Goal: Communication & Community: Answer question/provide support

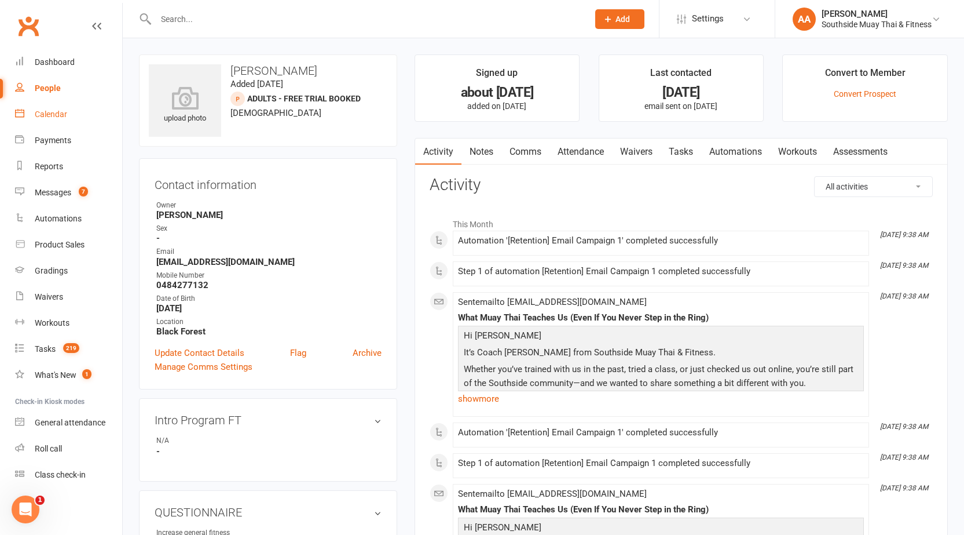
click at [53, 104] on link "Calendar" at bounding box center [68, 114] width 107 height 26
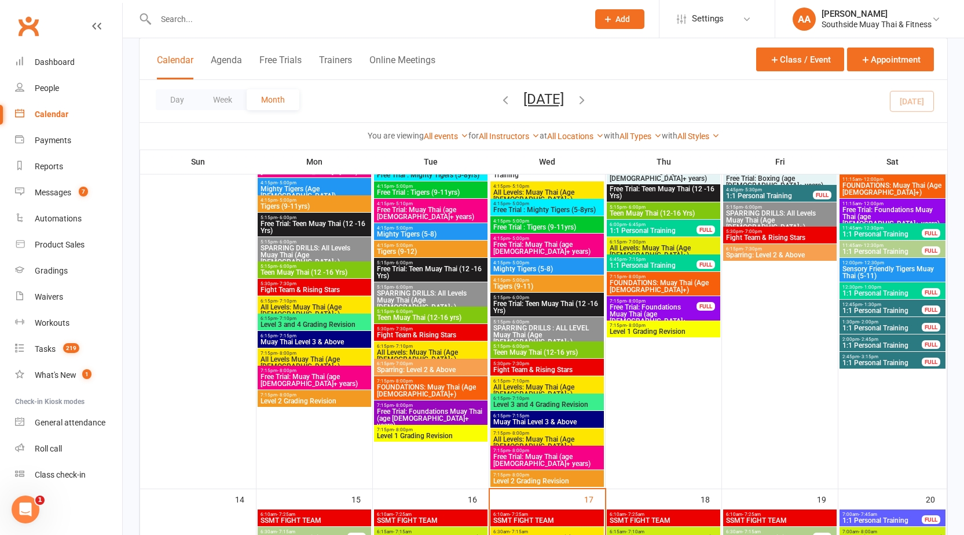
scroll to position [1216, 0]
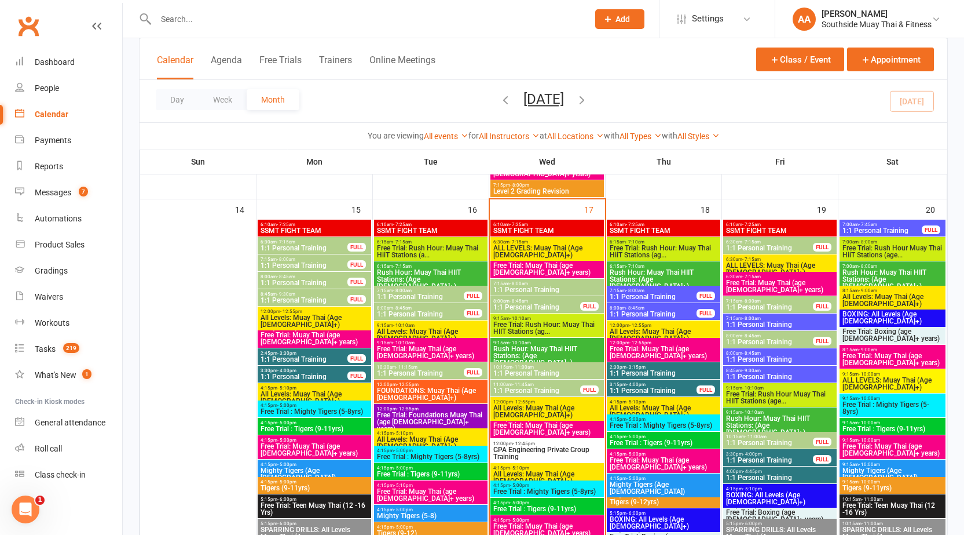
click at [762, 368] on span "8:45am - 9:30am" at bounding box center [780, 370] width 109 height 5
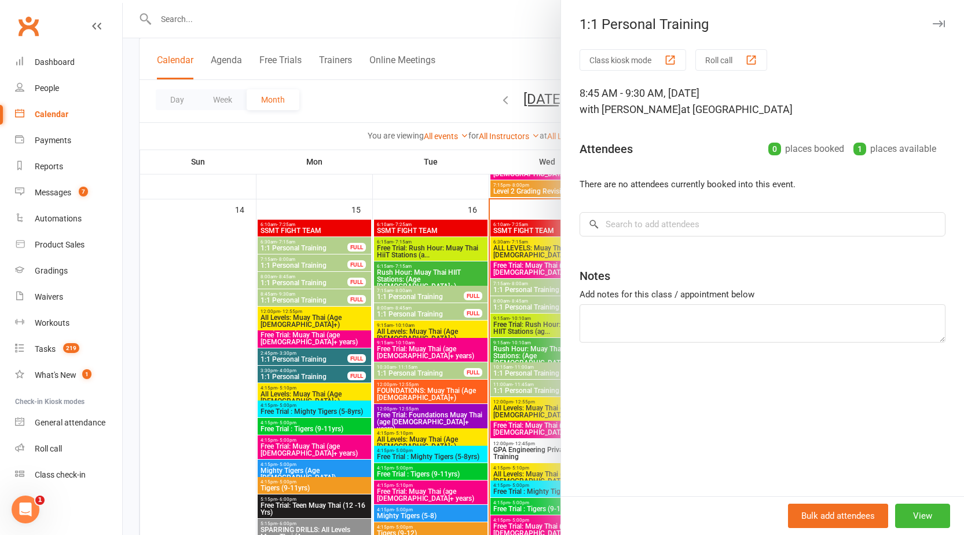
click at [455, 171] on div at bounding box center [544, 267] width 842 height 535
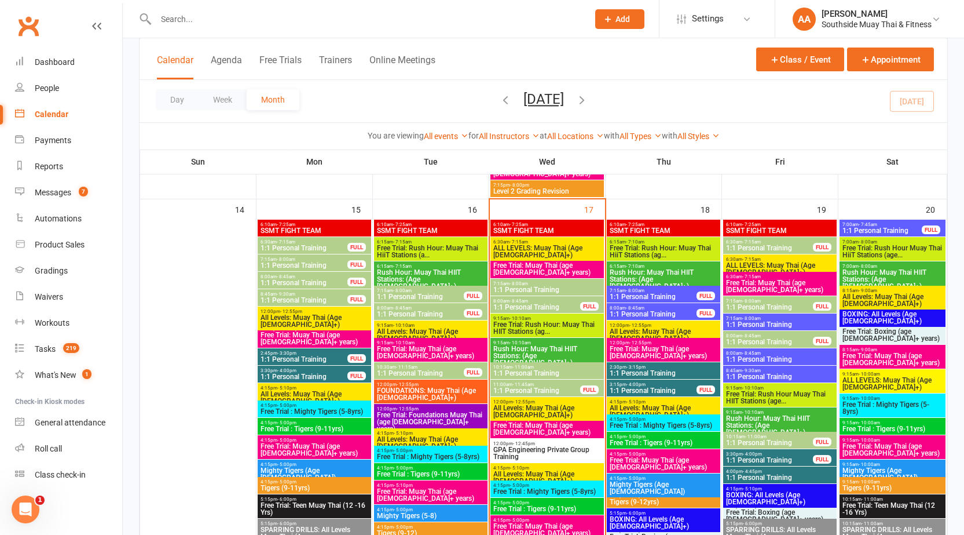
click at [779, 354] on span "8:00am - 8:45am" at bounding box center [780, 352] width 109 height 5
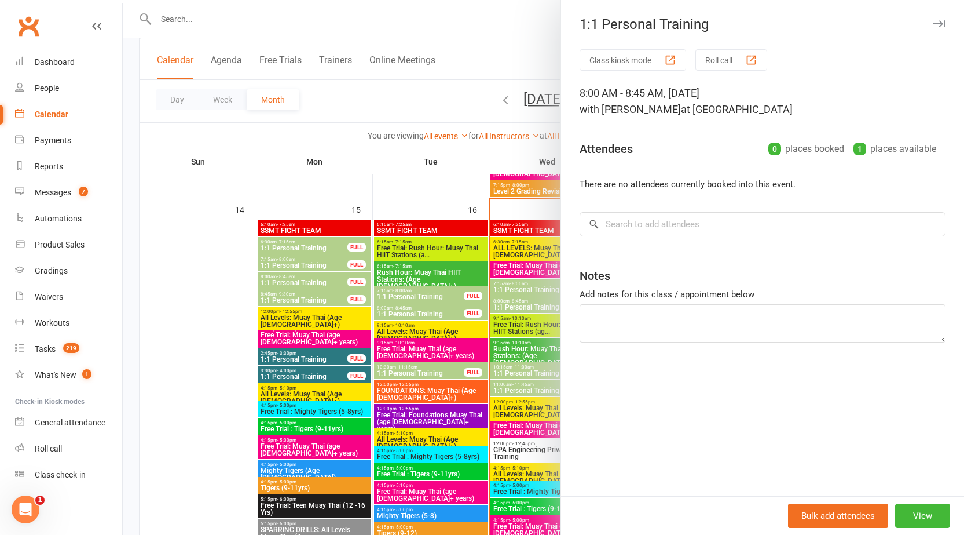
click at [433, 160] on div at bounding box center [544, 267] width 842 height 535
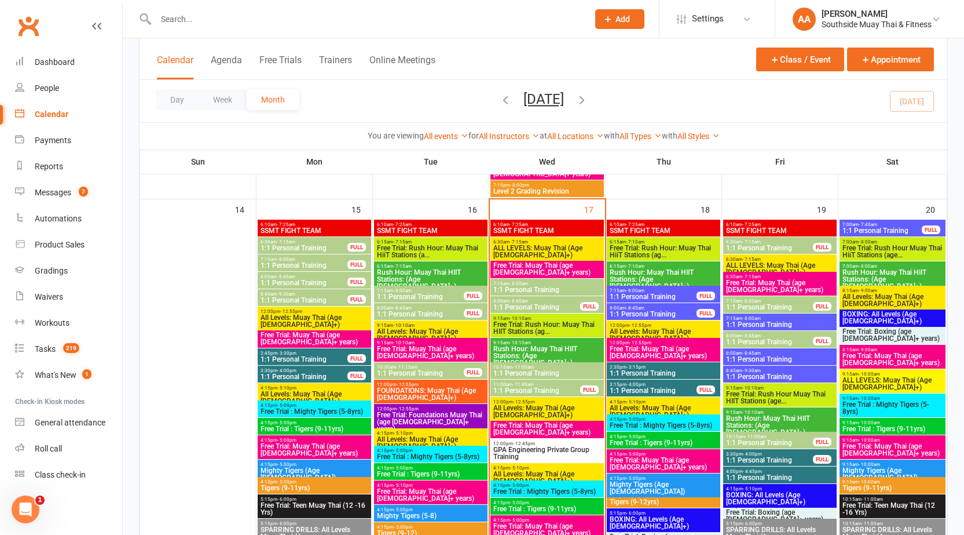
click at [383, 25] on input "text" at bounding box center [366, 19] width 428 height 16
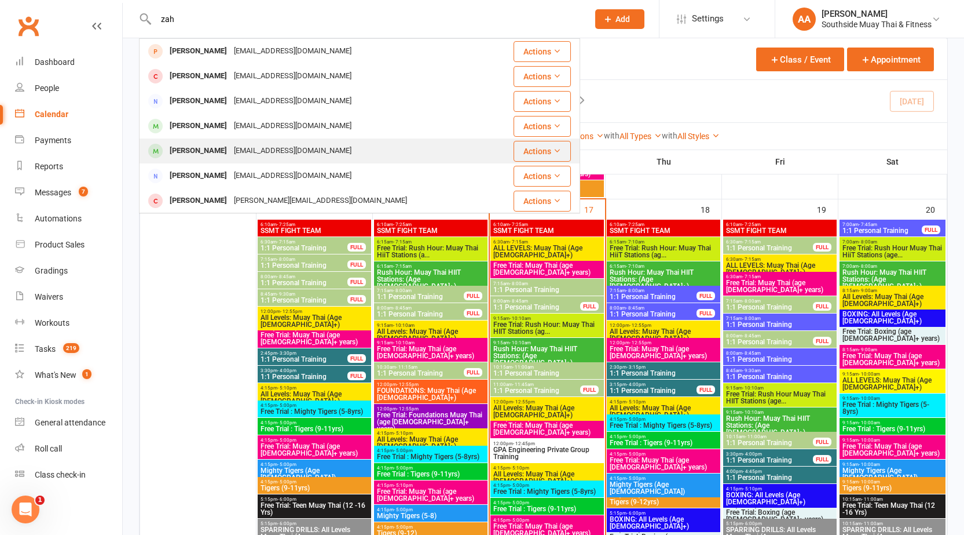
type input "zah"
click at [357, 148] on div "Zahra Hosseini zahrahosseini2903@gmail.com" at bounding box center [316, 151] width 353 height 24
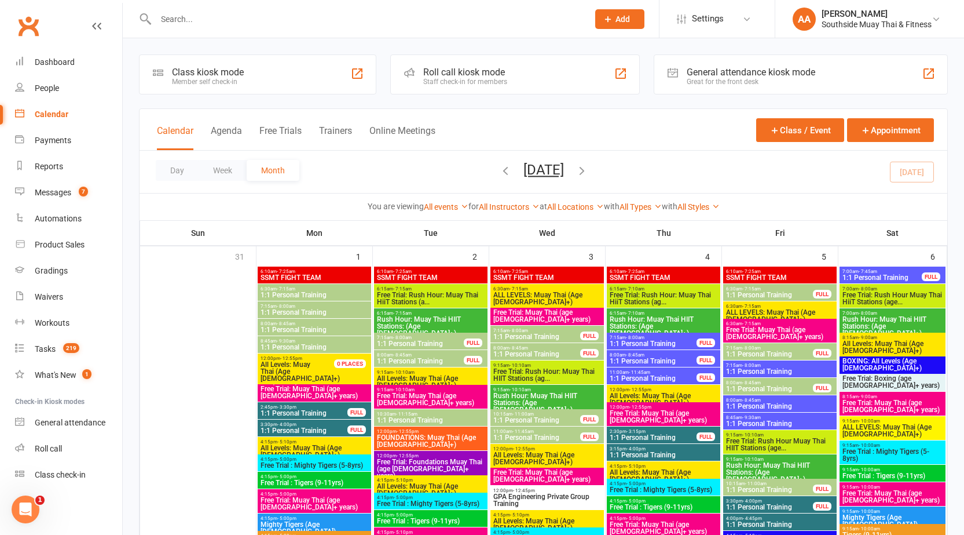
click at [239, 18] on input "text" at bounding box center [366, 19] width 428 height 16
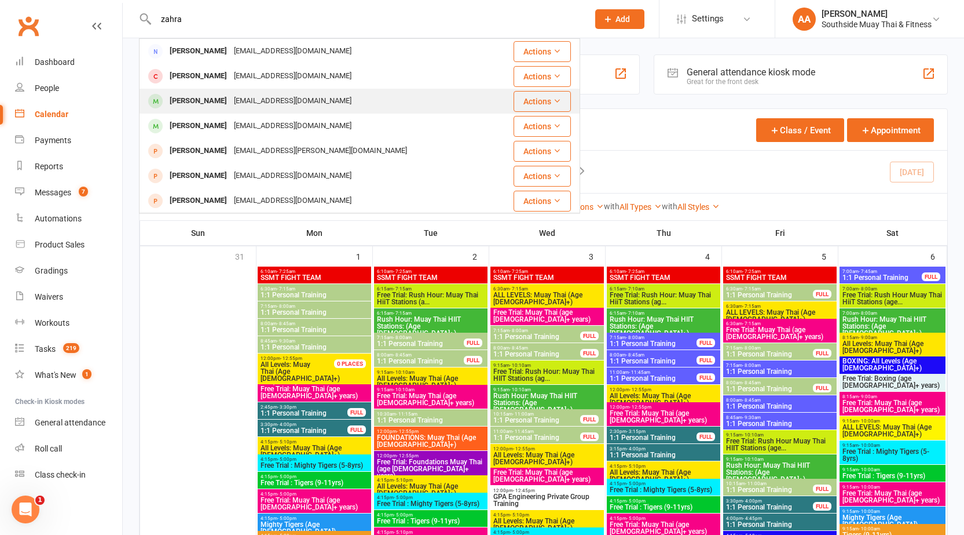
type input "zahra"
click at [231, 103] on div "zmousavi614@gmail.com" at bounding box center [293, 101] width 125 height 17
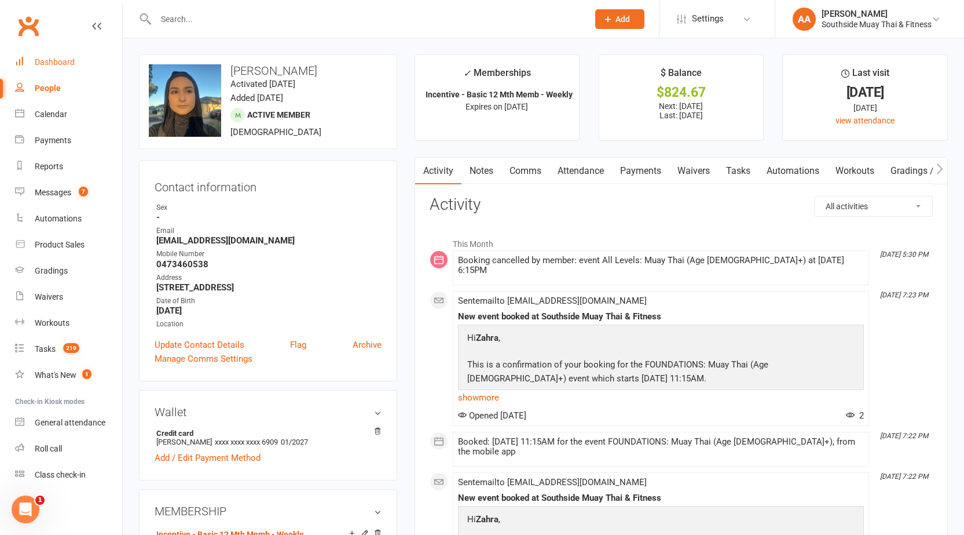
click at [51, 68] on link "Dashboard" at bounding box center [68, 62] width 107 height 26
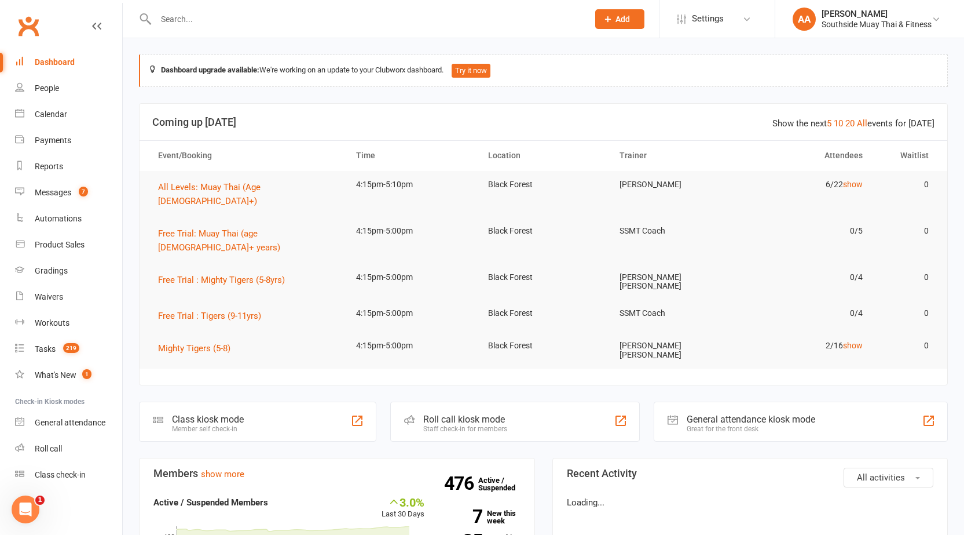
click at [260, 14] on input "text" at bounding box center [366, 19] width 428 height 16
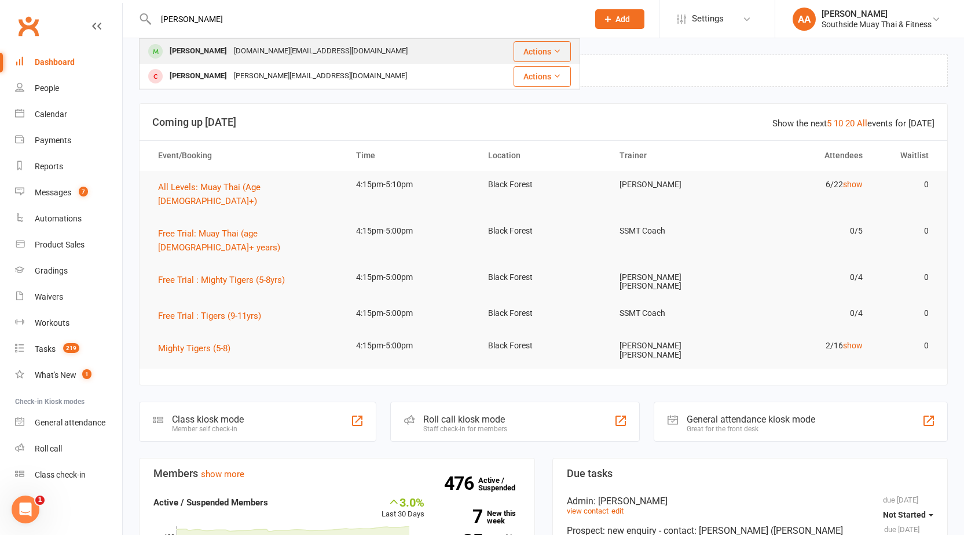
type input "[PERSON_NAME]"
click at [239, 49] on div "[DOMAIN_NAME][EMAIL_ADDRESS][DOMAIN_NAME]" at bounding box center [321, 51] width 181 height 17
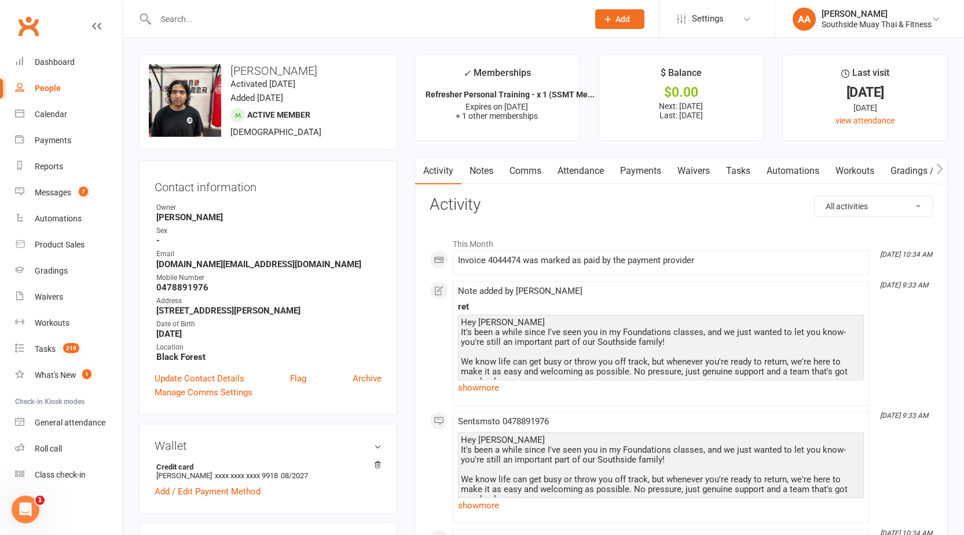
click at [713, 212] on h3 "Activity" at bounding box center [681, 205] width 503 height 18
click at [523, 165] on link "Comms" at bounding box center [526, 171] width 48 height 27
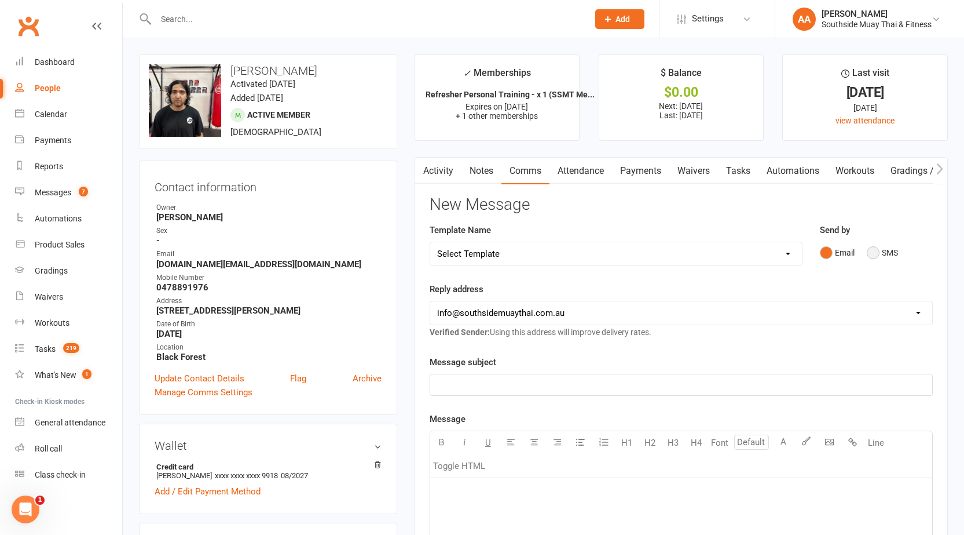
click at [879, 250] on button "SMS" at bounding box center [882, 253] width 31 height 22
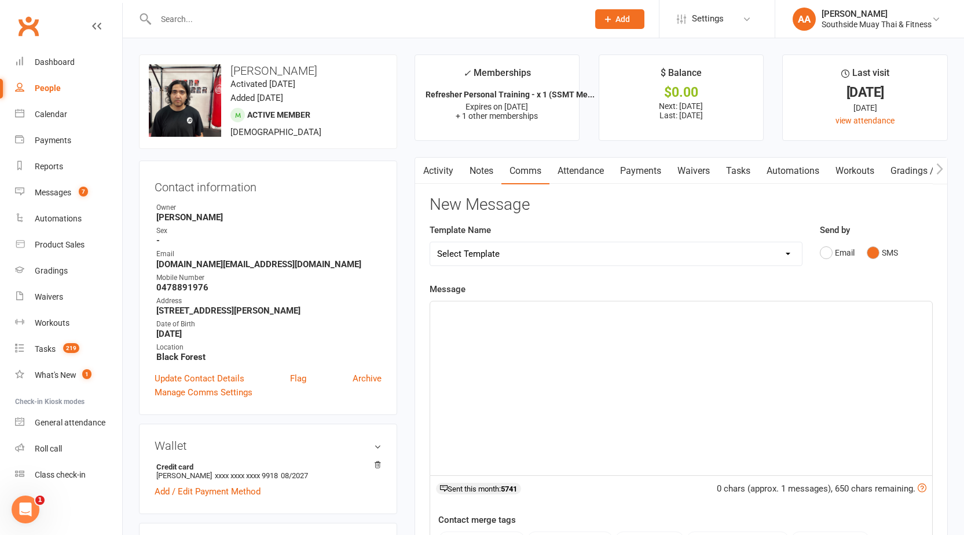
click at [550, 250] on select "Select Template [SMS] Outreach Message: High Risk – Personal From Trainer + Ree…" at bounding box center [616, 253] width 372 height 23
select select "12"
click at [430, 242] on select "Select Template [SMS] Outreach Message: High Risk – Personal From Trainer + Ree…" at bounding box center [616, 253] width 372 height 23
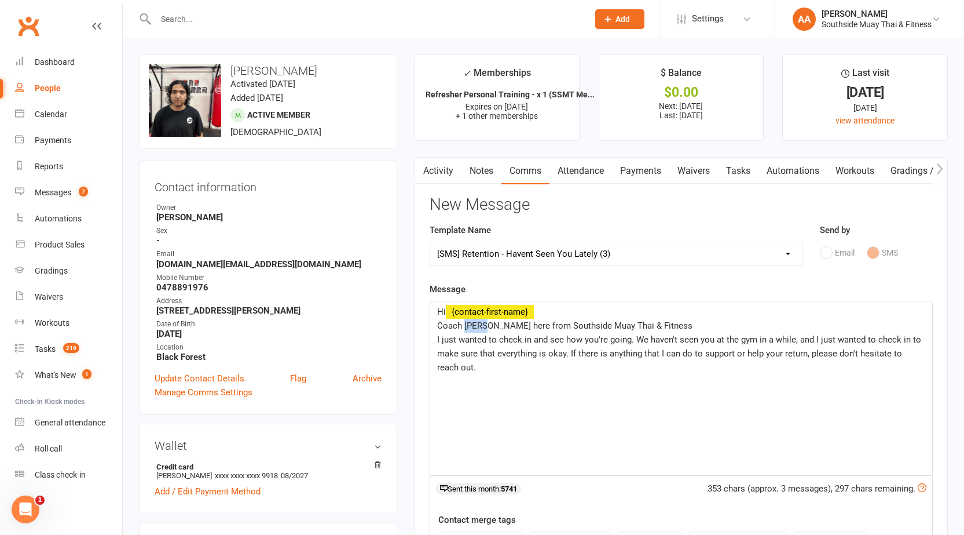
drag, startPoint x: 464, startPoint y: 327, endPoint x: 483, endPoint y: 323, distance: 19.0
click at [483, 323] on span "Coach Barry here from Southside Muay Thai & Fitness" at bounding box center [564, 325] width 255 height 10
click at [651, 257] on select "Select Template [SMS] Outreach Message: High Risk – Personal From Trainer + Ree…" at bounding box center [616, 253] width 372 height 23
click at [430, 242] on select "Select Template [SMS] Outreach Message: High Risk – Personal From Trainer + Ree…" at bounding box center [616, 253] width 372 height 23
click at [679, 244] on select "Select Template [SMS] Outreach Message: High Risk – Personal From Trainer + Ree…" at bounding box center [616, 253] width 372 height 23
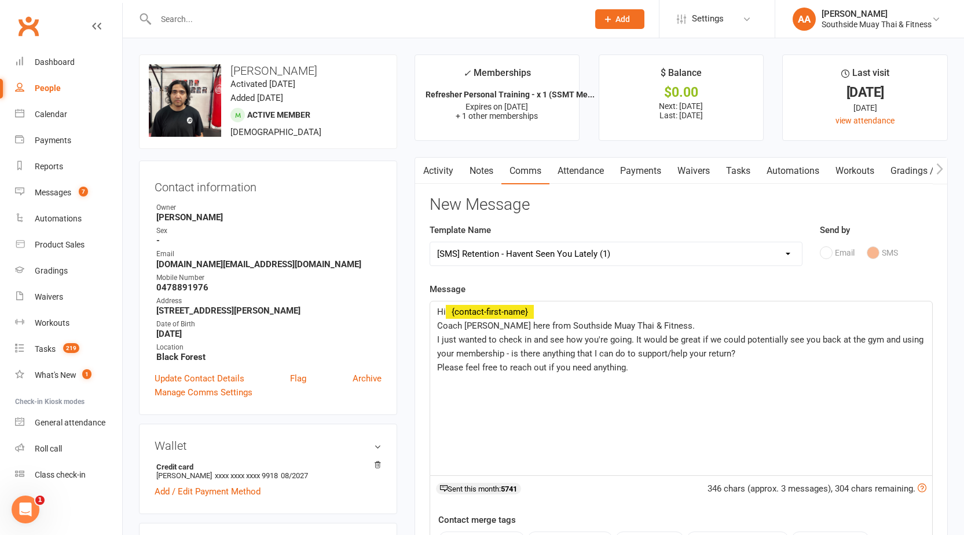
click at [430, 242] on select "Select Template [SMS] Outreach Message: High Risk – Personal From Trainer + Ree…" at bounding box center [616, 253] width 372 height 23
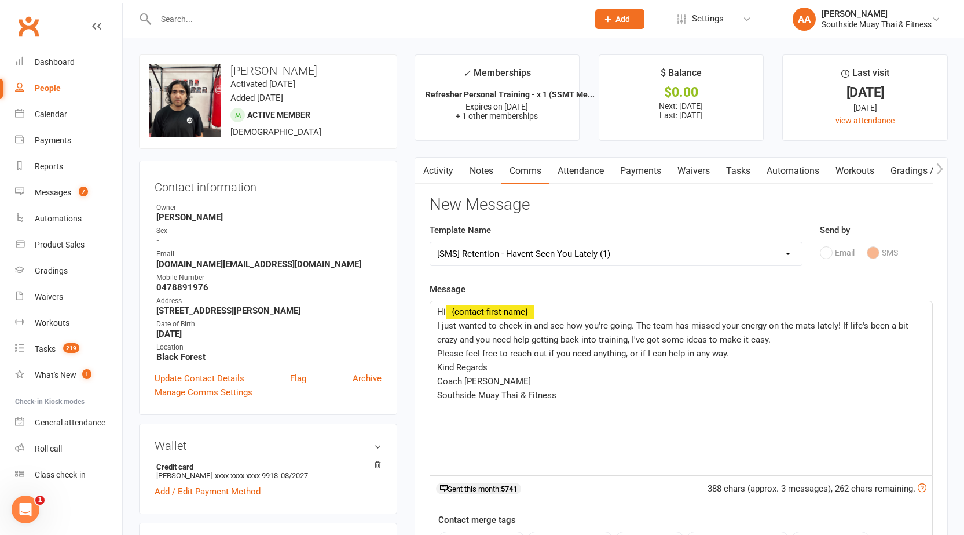
click at [503, 248] on select "Select Template [SMS] Outreach Message: High Risk – Personal From Trainer + Ree…" at bounding box center [616, 253] width 372 height 23
select select "12"
click at [430, 242] on select "Select Template [SMS] Outreach Message: High Risk – Personal From Trainer + Ree…" at bounding box center [616, 253] width 372 height 23
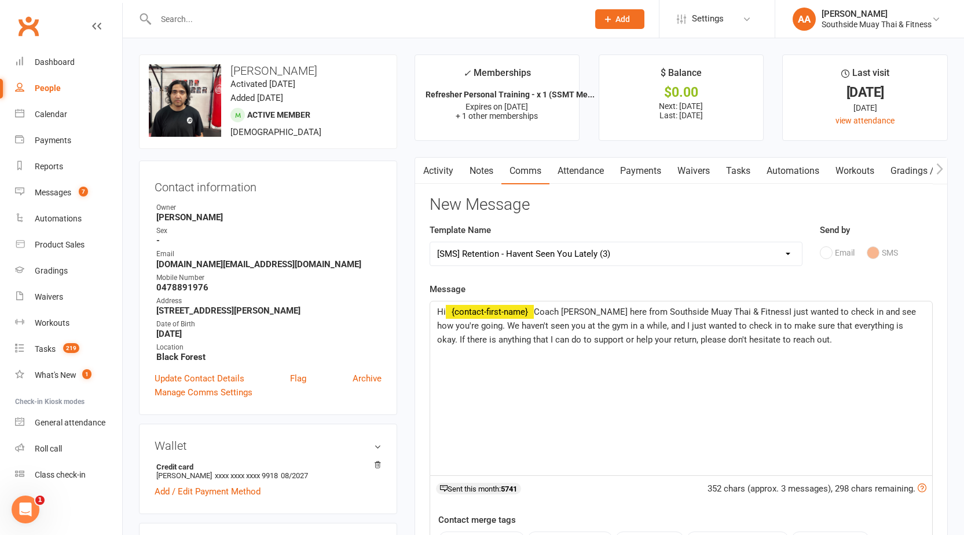
click at [588, 379] on div "Hi ﻿ {contact-first-name} Coach Amir here from Southside Muay Thai & FitnessI j…" at bounding box center [681, 388] width 502 height 174
click at [539, 312] on span "Coach Amir here from Southside Muay Thai & FitnessI just wanted to check in and…" at bounding box center [677, 325] width 481 height 38
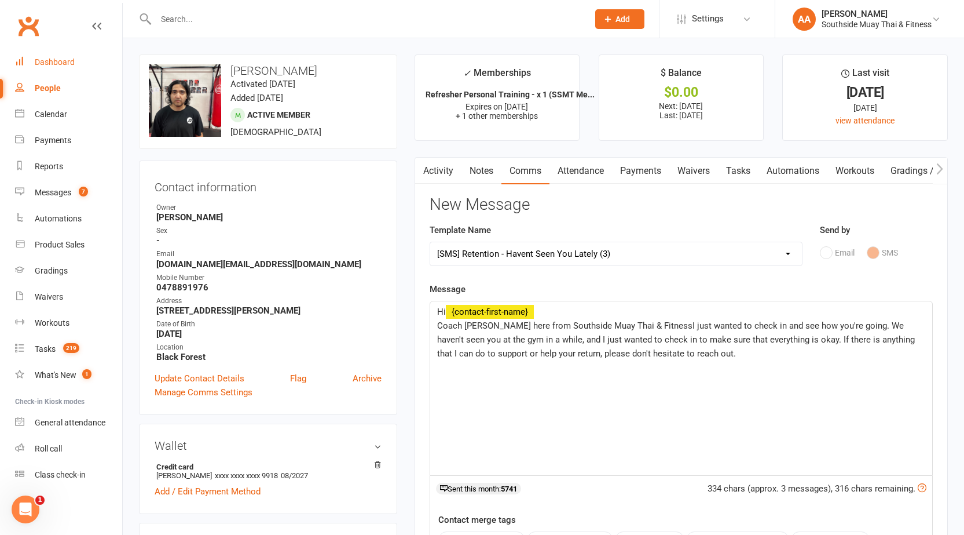
drag, startPoint x: 477, startPoint y: 176, endPoint x: 52, endPoint y: 61, distance: 440.4
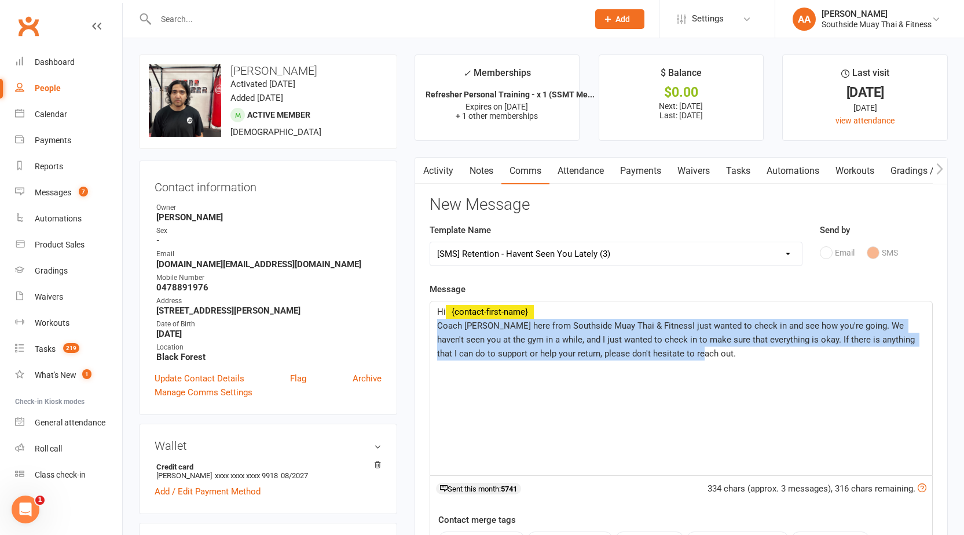
drag, startPoint x: 438, startPoint y: 324, endPoint x: 677, endPoint y: 358, distance: 241.0
click at [677, 358] on span "Coach Amir here from Southside Muay Thai & FitnessI just wanted to check in and…" at bounding box center [677, 339] width 480 height 38
click at [632, 432] on div "Hi ﻿ {contact-first-name} ﻿ Coach Amir here from Southside Muay Thai & FitnessI…" at bounding box center [681, 388] width 502 height 174
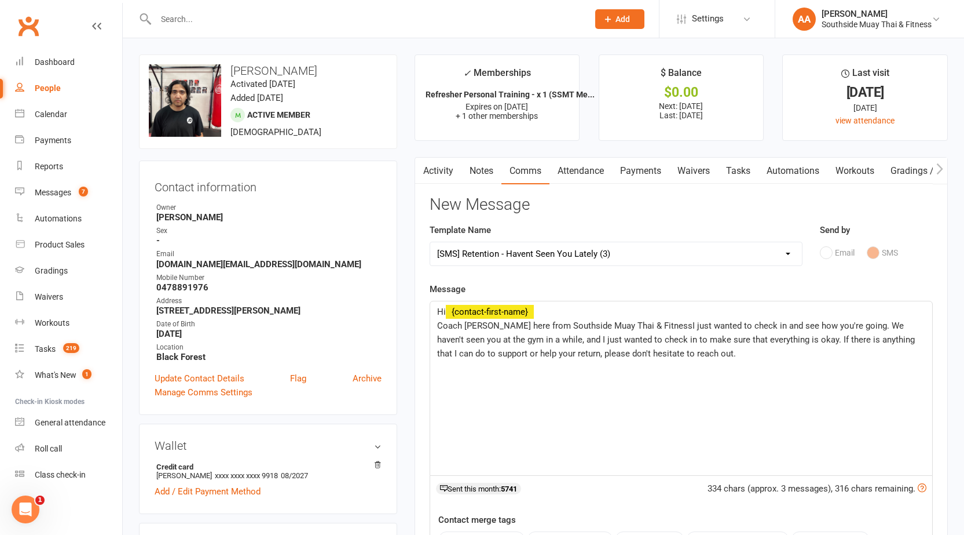
click at [772, 342] on span "Coach Amir here from Southside Muay Thai & FitnessI just wanted to check in and…" at bounding box center [677, 339] width 480 height 38
click at [496, 366] on p "Coach Amir here from Southside Muay Thai & FitnessI just wanted to check in and…" at bounding box center [681, 347] width 488 height 56
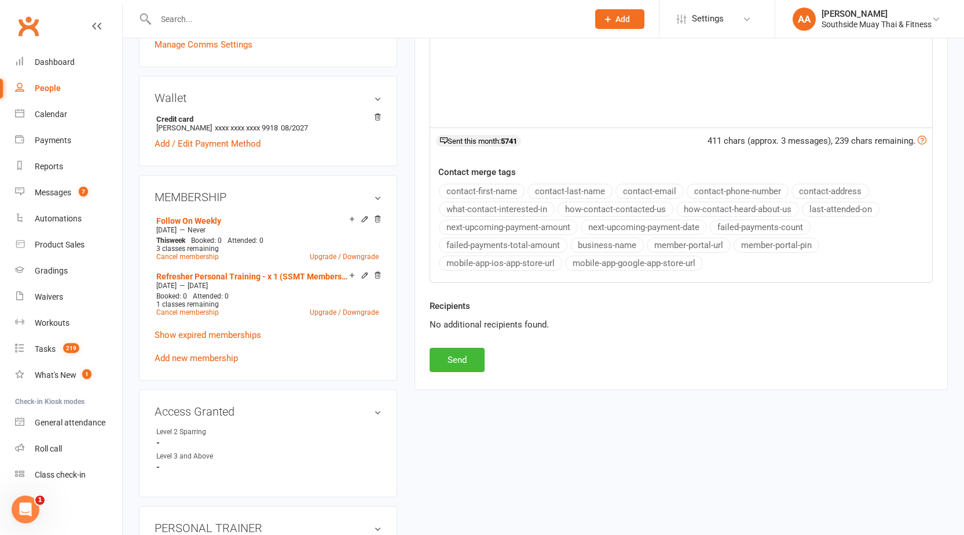
scroll to position [232, 0]
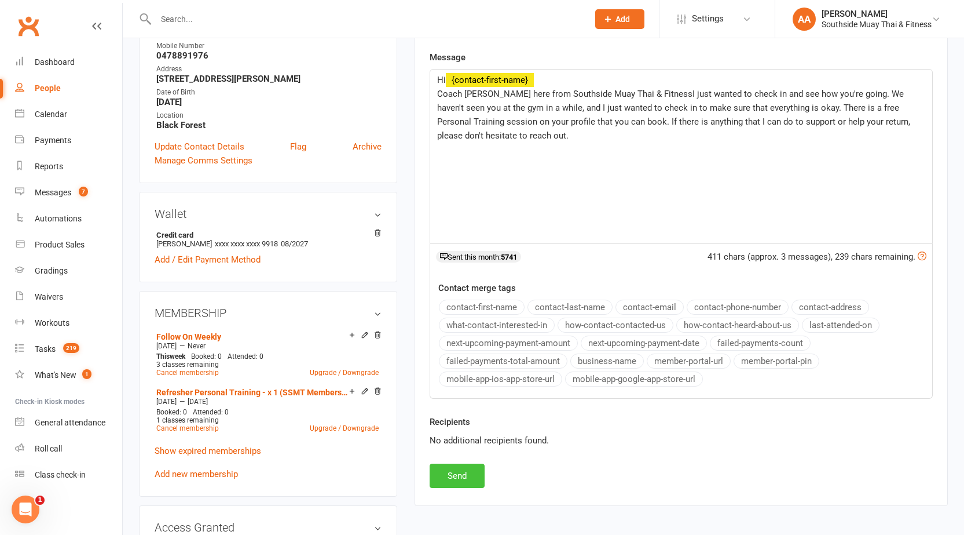
click at [452, 469] on button "Send" at bounding box center [457, 475] width 55 height 24
select select
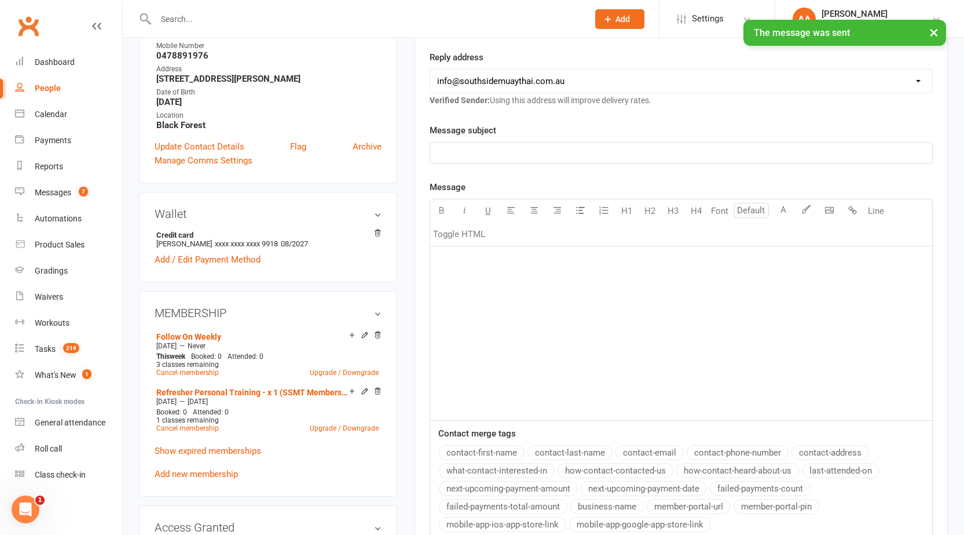
scroll to position [0, 0]
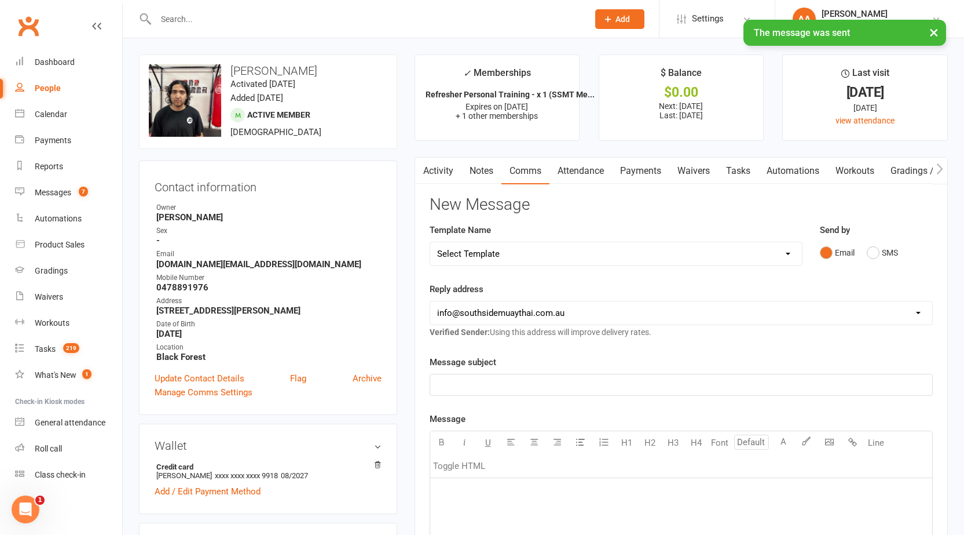
click at [448, 167] on link "Activity" at bounding box center [438, 171] width 46 height 27
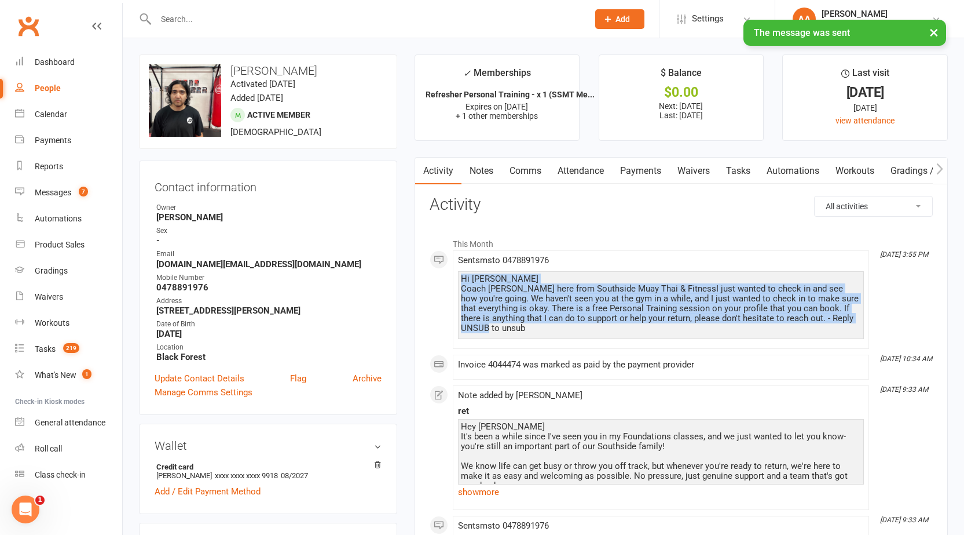
drag, startPoint x: 462, startPoint y: 282, endPoint x: 507, endPoint y: 339, distance: 72.9
click at [507, 339] on div "Hi Aftab Coach Amir here from Southside Muay Thai & FitnessI just wanted to che…" at bounding box center [661, 305] width 406 height 68
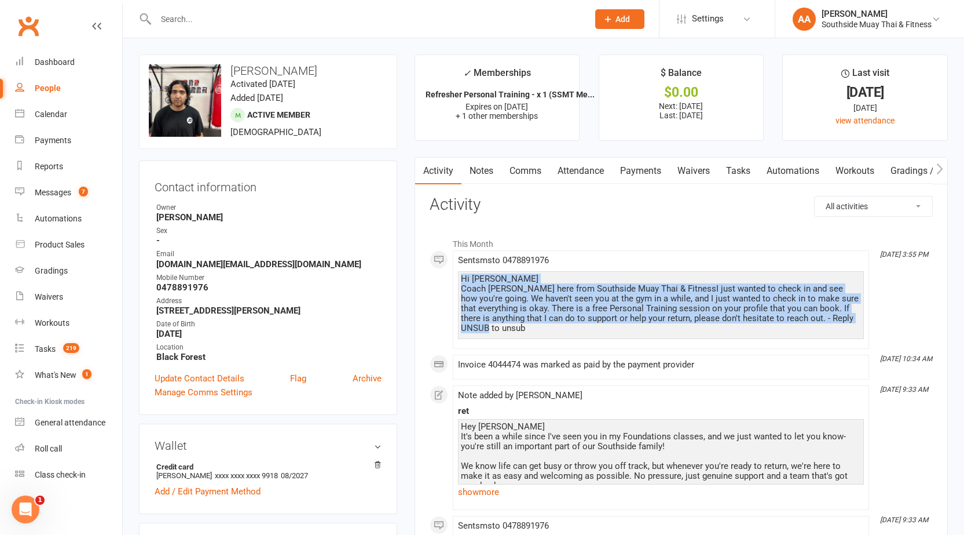
copy div "Hi Aftab Coach Amir here from Southside Muay Thai & FitnessI just wanted to che…"
click at [488, 166] on link "Notes" at bounding box center [482, 171] width 40 height 27
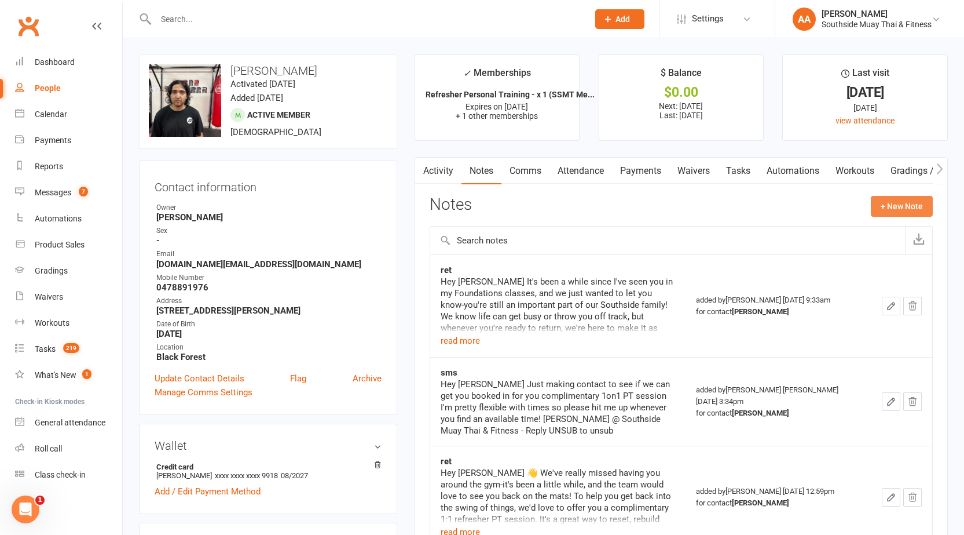
click at [899, 208] on button "+ New Note" at bounding box center [902, 206] width 62 height 21
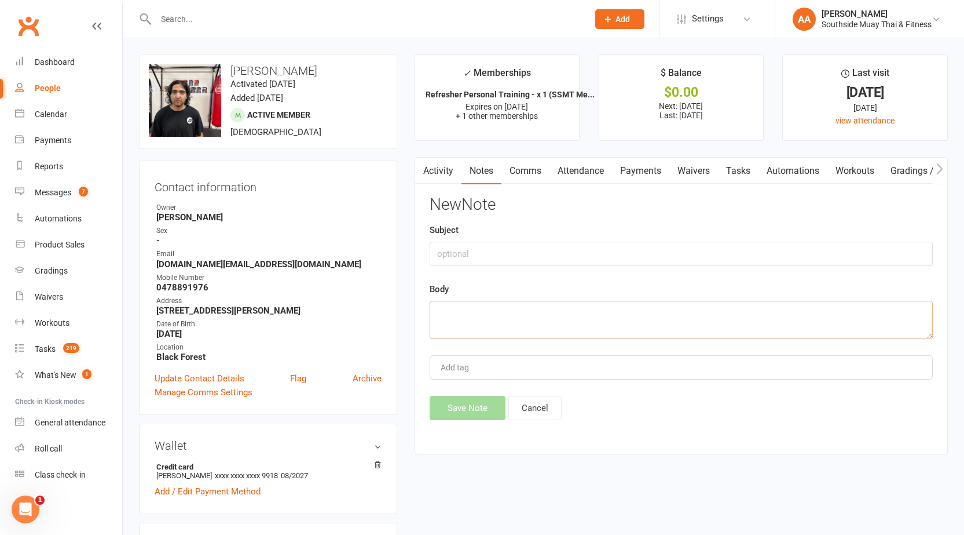
click at [467, 317] on textarea at bounding box center [681, 320] width 503 height 38
paste textarea "Hi Aftab Coach Amir here from Southside Muay Thai & FitnessI just wanted to che…"
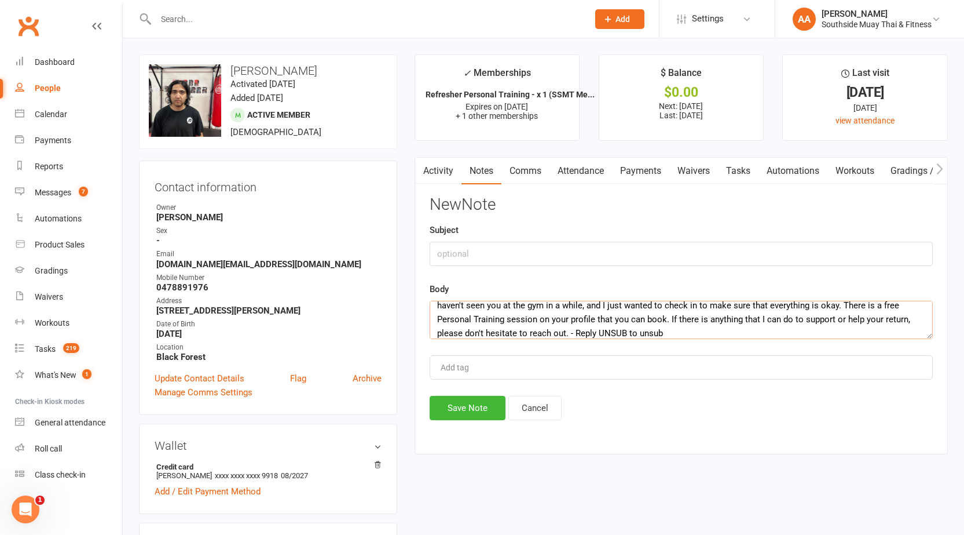
type textarea "Hi Aftab Coach Amir here from Southside Muay Thai & FitnessI just wanted to che…"
click at [485, 246] on input "text" at bounding box center [681, 254] width 503 height 24
type input "Ret"
click at [472, 410] on button "Save Note" at bounding box center [468, 408] width 76 height 24
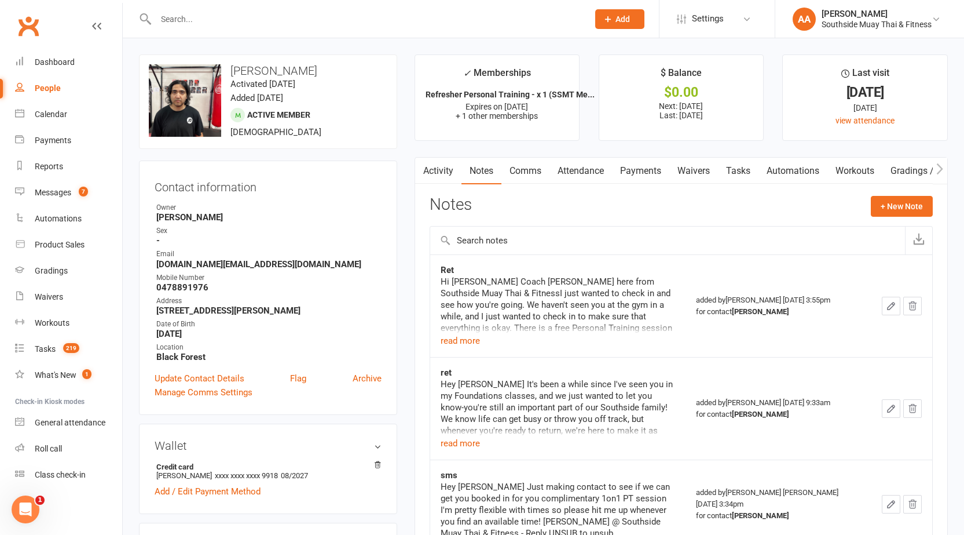
click at [239, 27] on div at bounding box center [359, 19] width 441 height 38
click at [239, 21] on input "text" at bounding box center [366, 19] width 428 height 16
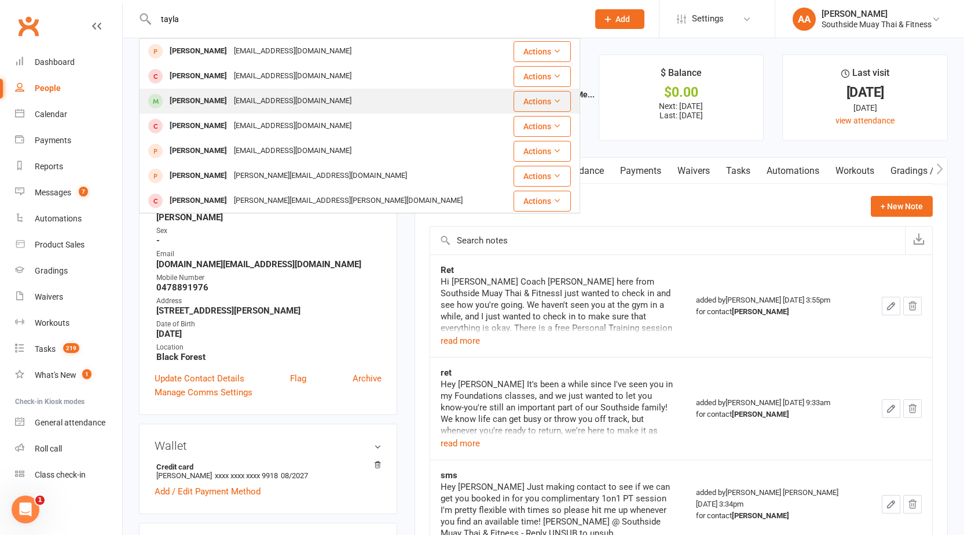
type input "tayla"
click at [221, 106] on div "[PERSON_NAME]" at bounding box center [198, 101] width 64 height 17
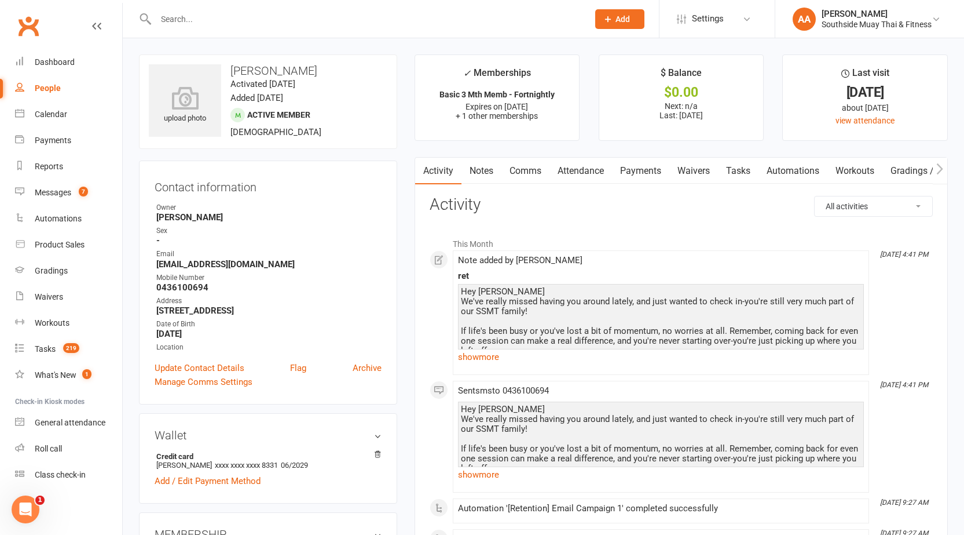
click at [531, 174] on link "Comms" at bounding box center [526, 171] width 48 height 27
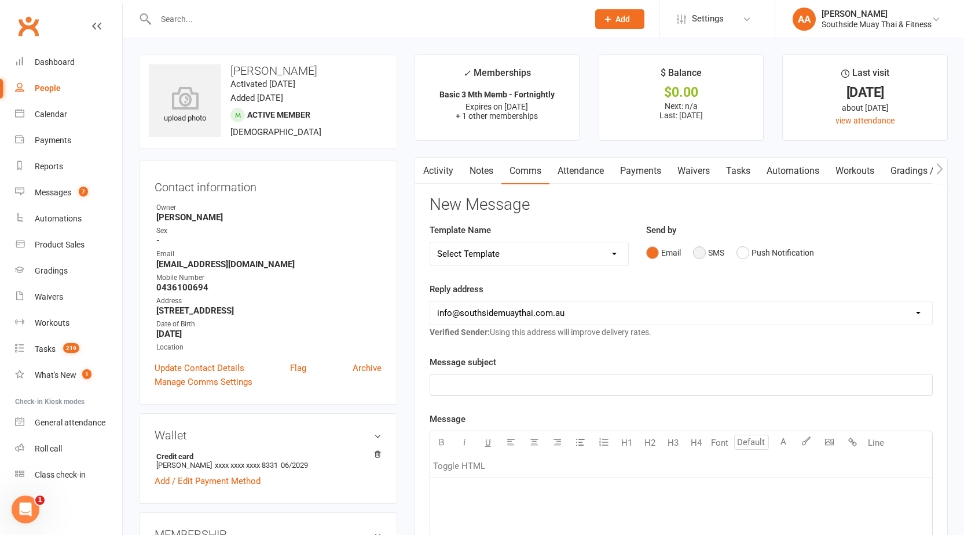
click at [707, 251] on button "SMS" at bounding box center [708, 253] width 31 height 22
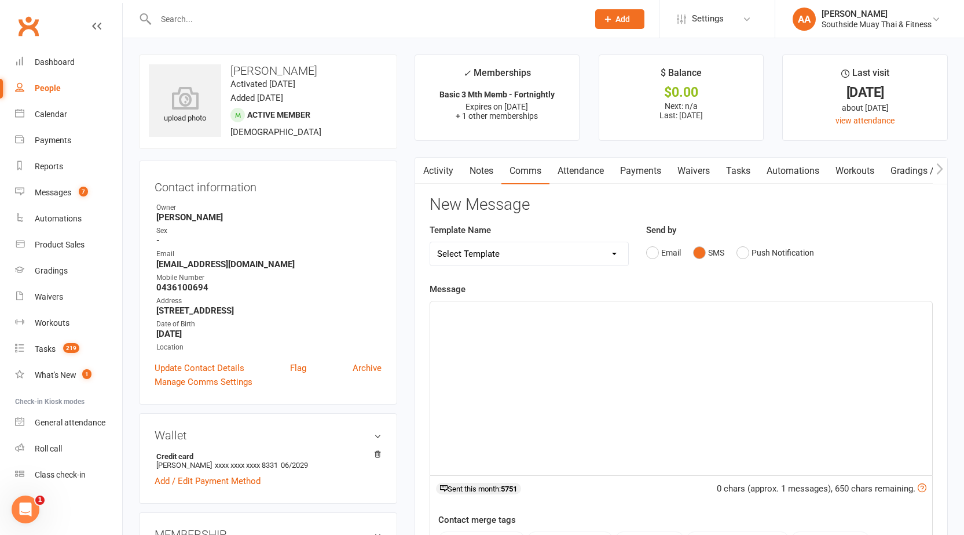
click at [502, 247] on select "Select Template [SMS] Outreach Message: High Risk – Personal From Trainer + Ree…" at bounding box center [529, 253] width 199 height 23
select select "12"
click at [430, 242] on select "Select Template [SMS] Outreach Message: High Risk – Personal From Trainer + Ree…" at bounding box center [529, 253] width 199 height 23
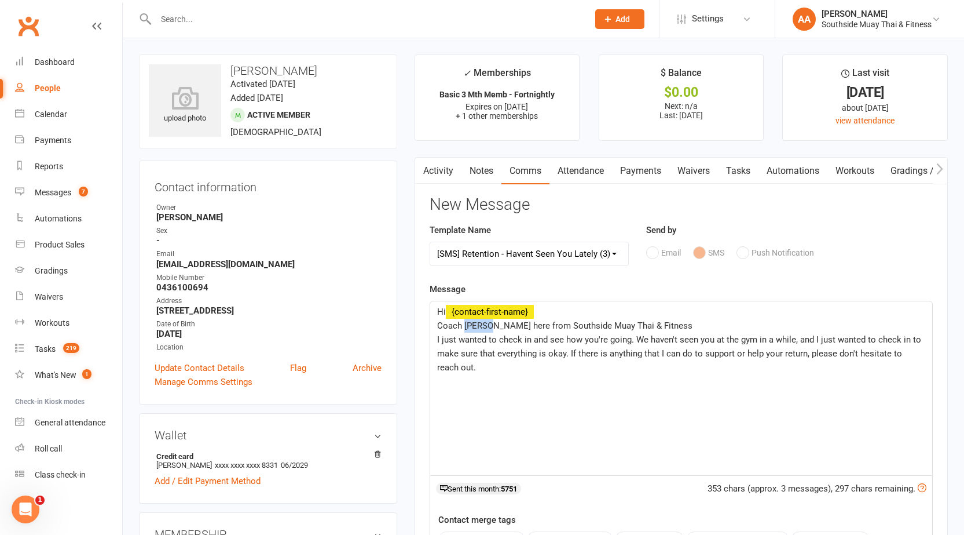
drag, startPoint x: 466, startPoint y: 324, endPoint x: 485, endPoint y: 323, distance: 19.2
click at [485, 323] on span "Coach Barry here from Southside Muay Thai & Fitness" at bounding box center [564, 325] width 255 height 10
click at [460, 369] on p "I just wanted to check in and see how you're going. We haven't seen you at the …" at bounding box center [681, 354] width 488 height 42
click at [568, 353] on span "I just wanted to check in and see how you're going. We haven't seen you at the …" at bounding box center [680, 353] width 487 height 38
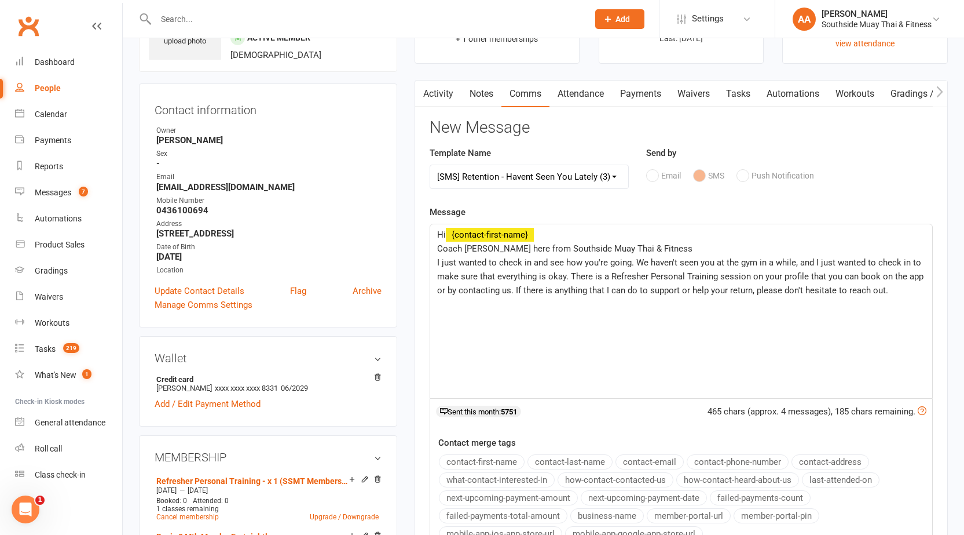
scroll to position [232, 0]
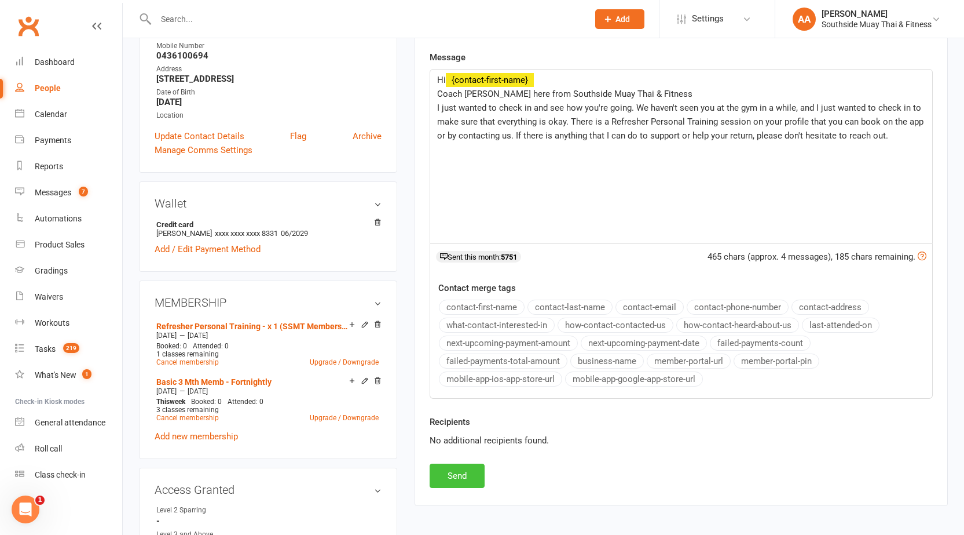
click at [465, 476] on button "Send" at bounding box center [457, 475] width 55 height 24
select select
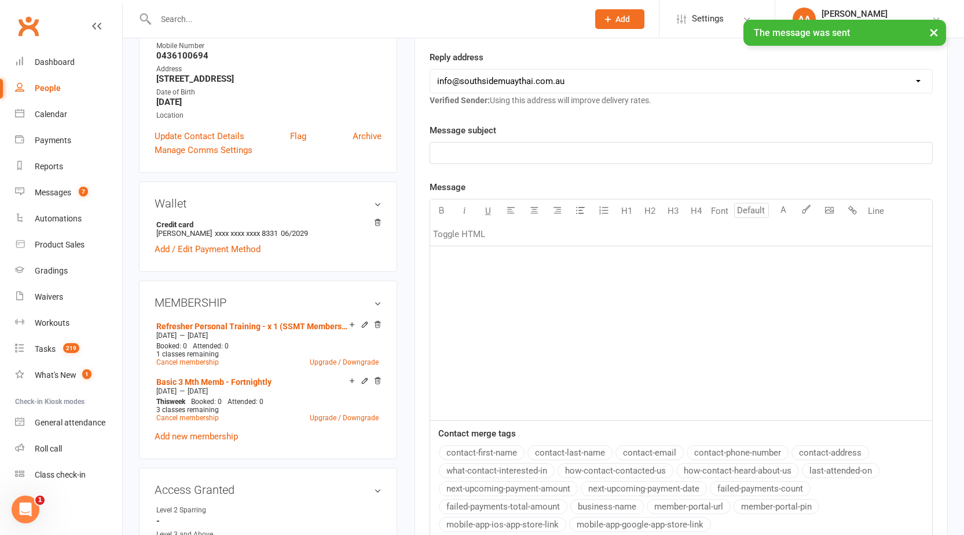
click at [279, 16] on input "text" at bounding box center [366, 19] width 428 height 16
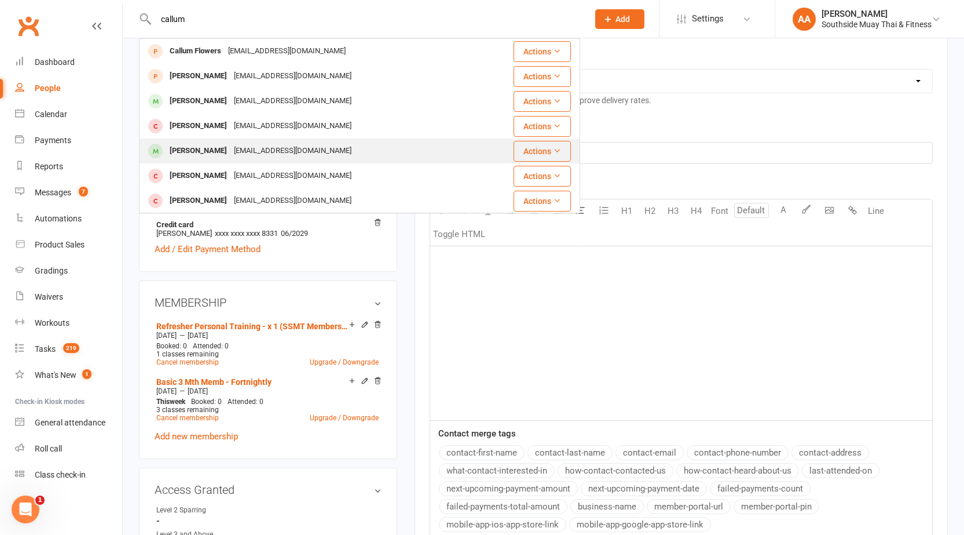
type input "callum"
click at [238, 151] on div "[EMAIL_ADDRESS][DOMAIN_NAME]" at bounding box center [293, 151] width 125 height 17
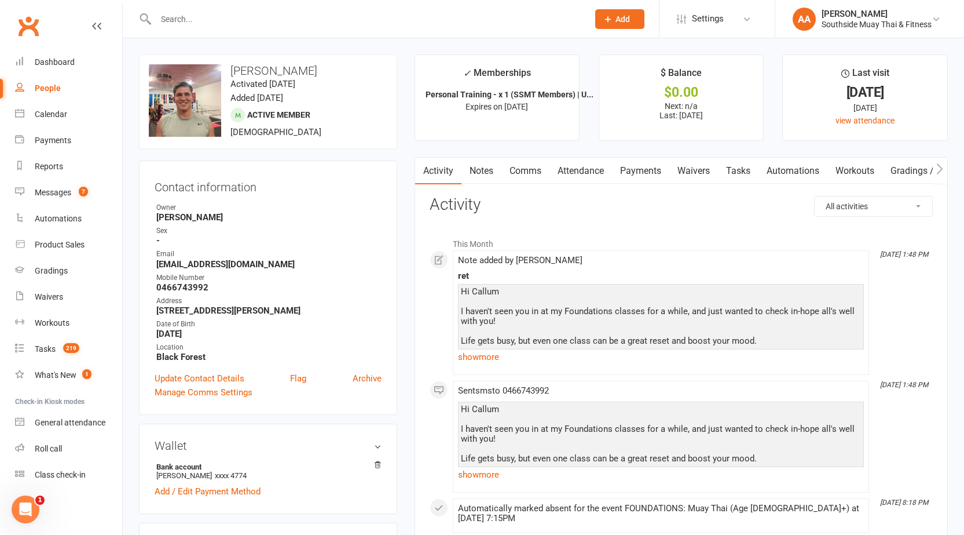
click at [489, 170] on link "Notes" at bounding box center [482, 171] width 40 height 27
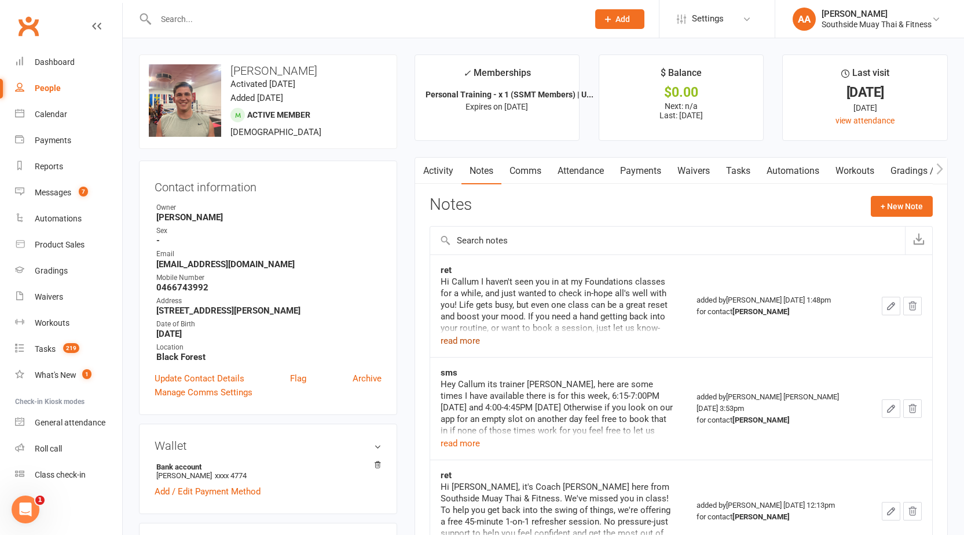
click at [467, 338] on button "read more" at bounding box center [460, 341] width 39 height 14
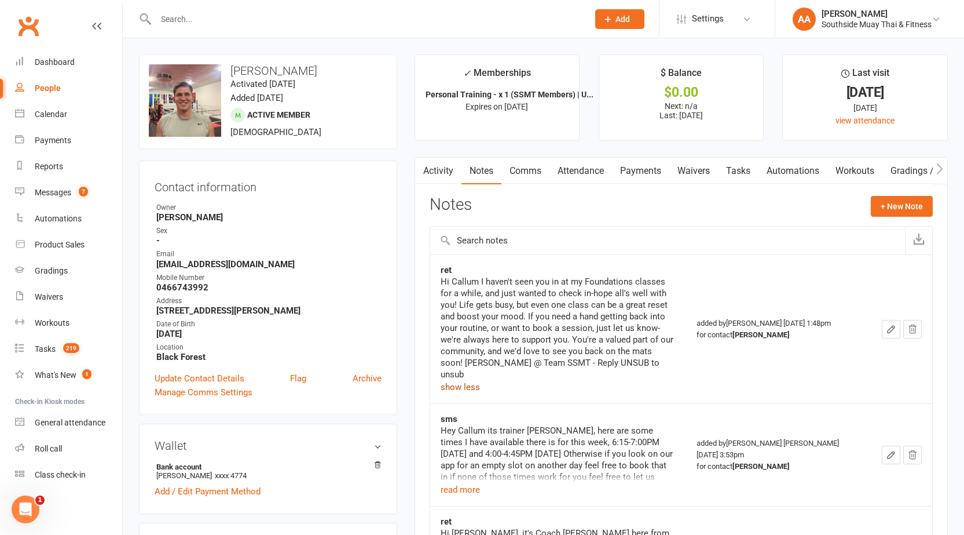
click at [526, 166] on link "Comms" at bounding box center [526, 171] width 48 height 27
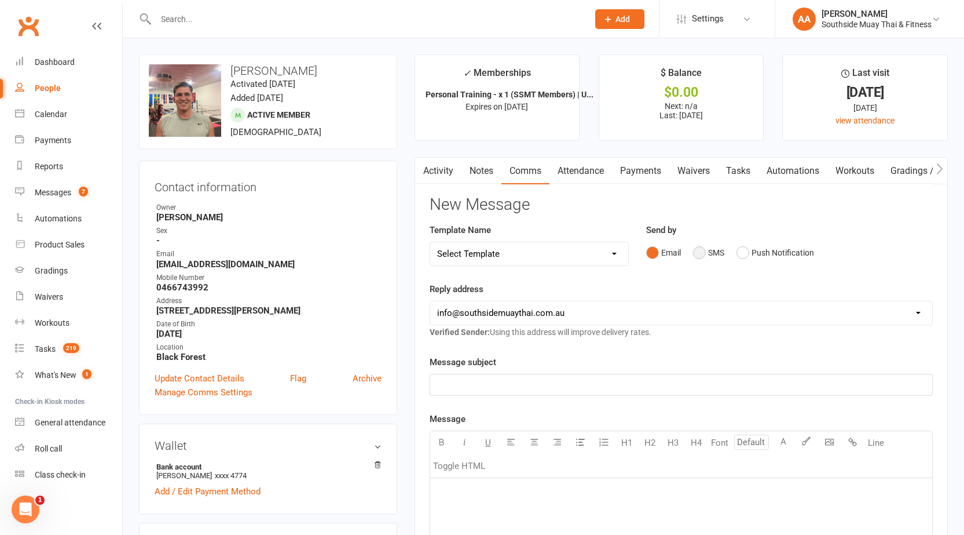
click at [714, 255] on button "SMS" at bounding box center [708, 253] width 31 height 22
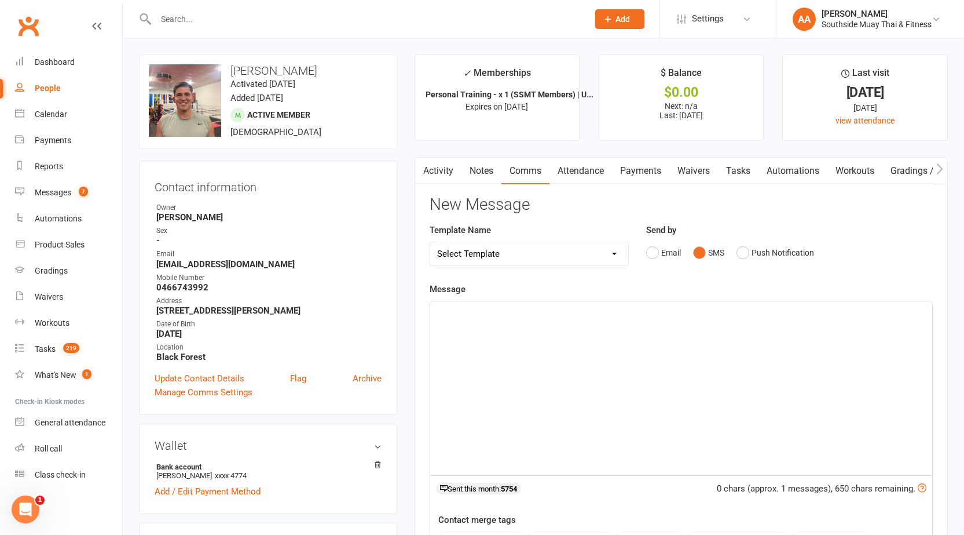
click at [505, 255] on select "Select Template [SMS] Outreach Message: High Risk – Personal From Trainer + Ree…" at bounding box center [529, 253] width 199 height 23
select select "12"
click at [430, 242] on select "Select Template [SMS] Outreach Message: High Risk – Personal From Trainer + Ree…" at bounding box center [529, 253] width 199 height 23
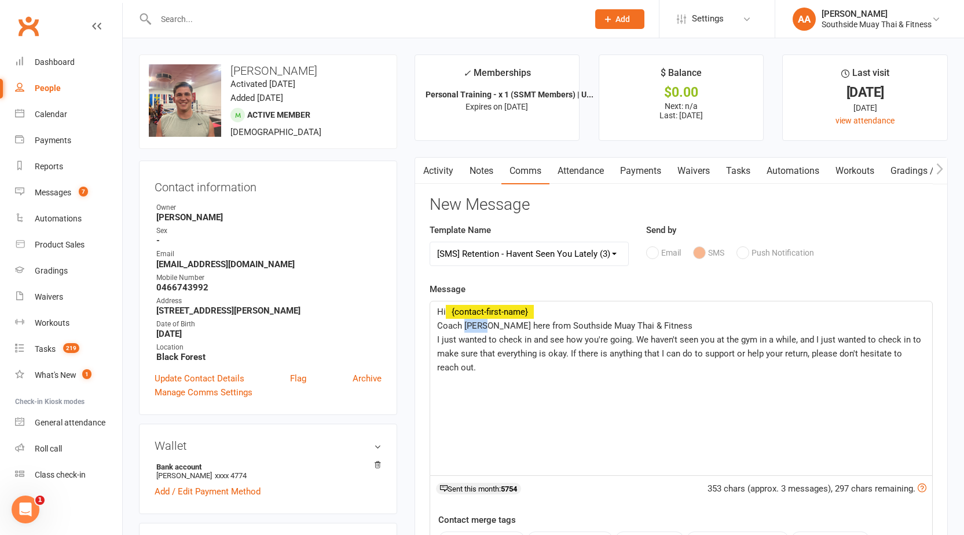
drag, startPoint x: 465, startPoint y: 323, endPoint x: 485, endPoint y: 323, distance: 20.3
click at [485, 323] on span "Coach Barry here from Southside Muay Thai & Fitness" at bounding box center [564, 325] width 255 height 10
click at [567, 357] on span "I just wanted to check in and see how you're going. We haven't seen you at the …" at bounding box center [680, 353] width 487 height 38
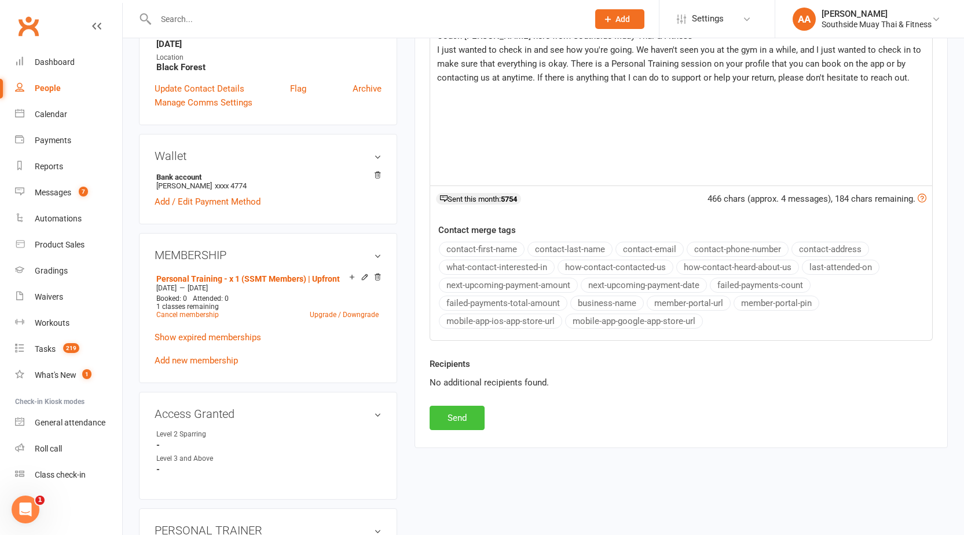
scroll to position [232, 0]
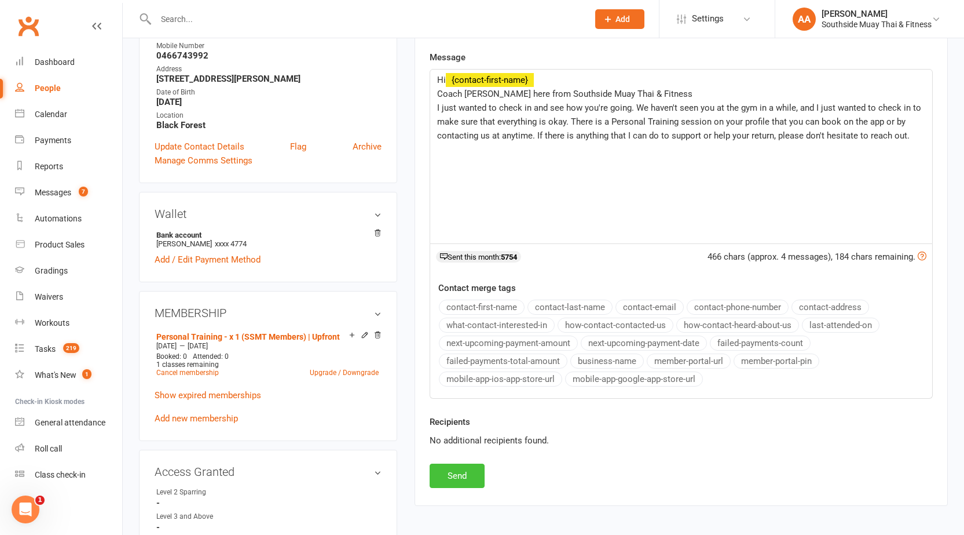
click at [467, 473] on button "Send" at bounding box center [457, 475] width 55 height 24
select select
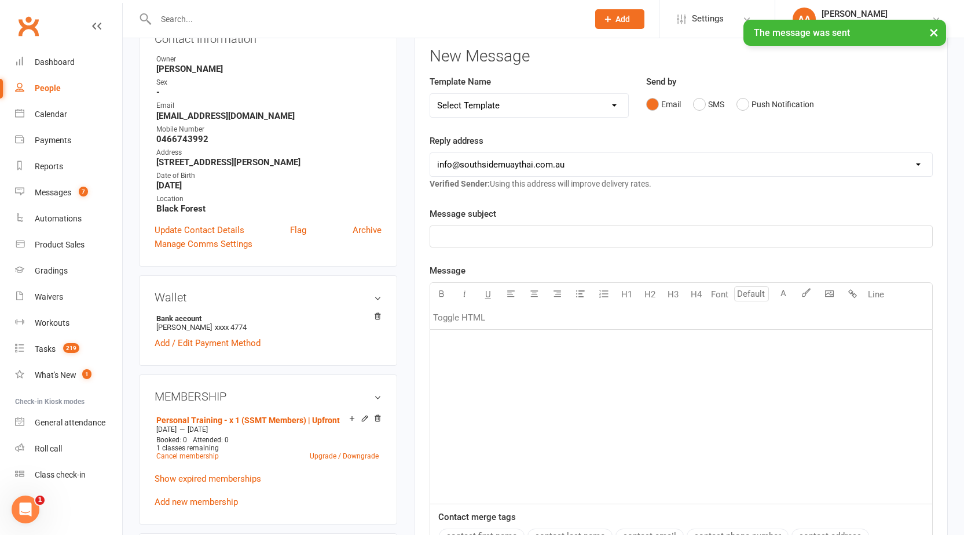
scroll to position [0, 0]
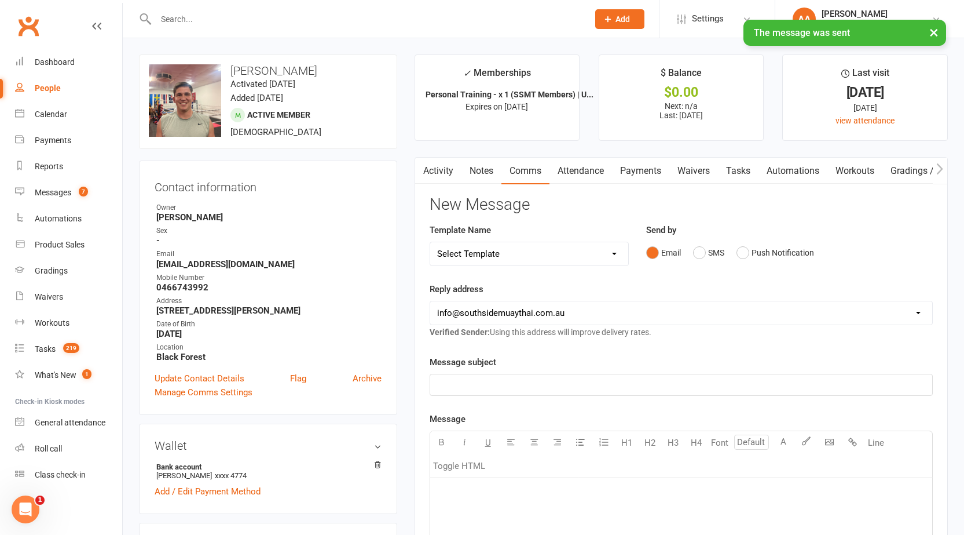
click at [439, 169] on link "Activity" at bounding box center [438, 171] width 46 height 27
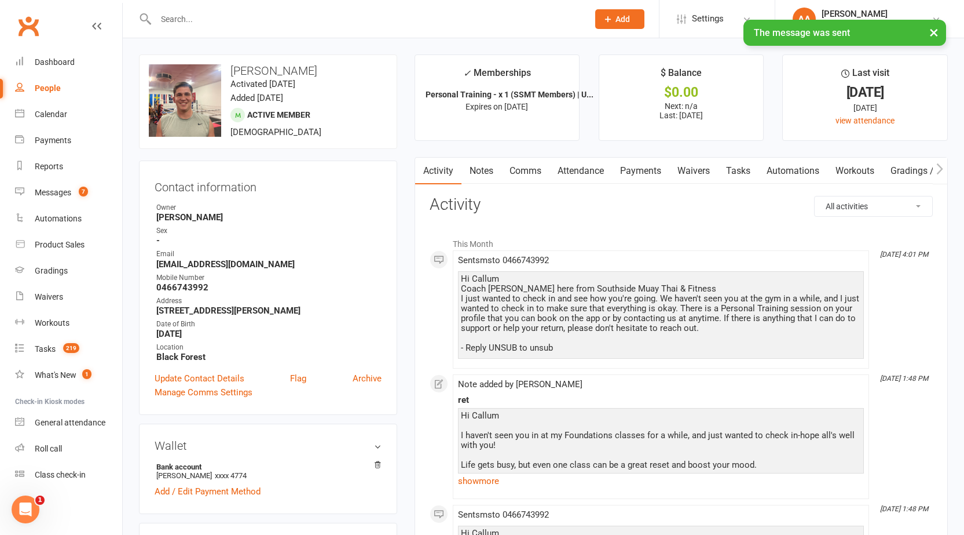
drag, startPoint x: 463, startPoint y: 277, endPoint x: 593, endPoint y: 349, distance: 149.1
click at [593, 349] on div "Hi Callum Coach Amir here from Southside Muay Thai & Fitness I just wanted to c…" at bounding box center [661, 313] width 400 height 79
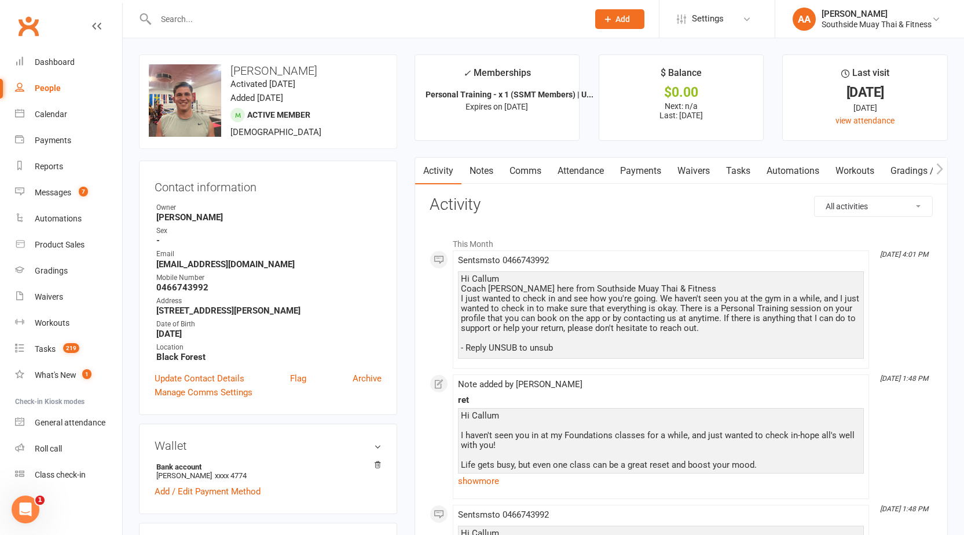
copy div "Hi Callum Coach Amir here from Southside Muay Thai & Fitness I just wanted to c…"
click at [489, 173] on link "Notes" at bounding box center [482, 171] width 40 height 27
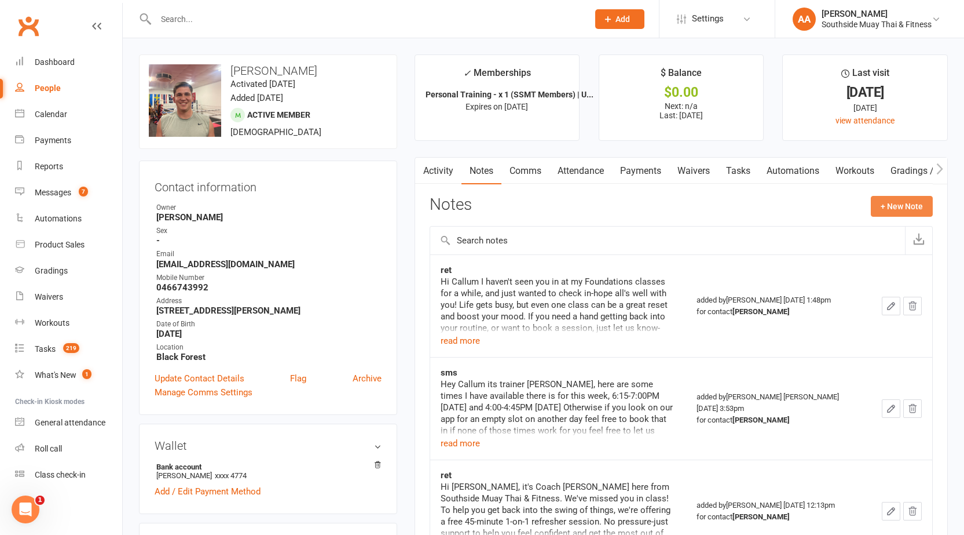
click at [904, 199] on button "+ New Note" at bounding box center [902, 206] width 62 height 21
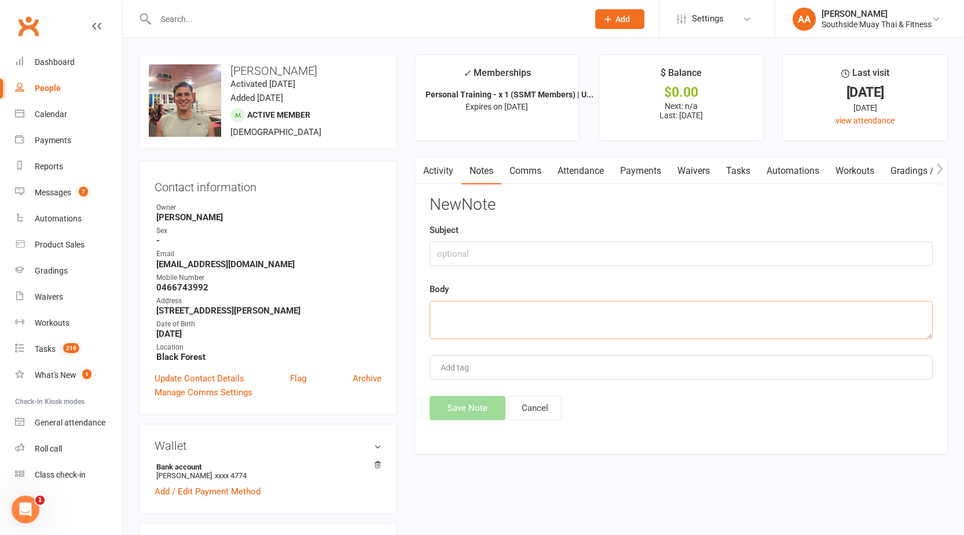
click at [492, 320] on textarea at bounding box center [681, 320] width 503 height 38
paste textarea "Hi Callum Coach Amir here from Southside Muay Thai & Fitness I just wanted to c…"
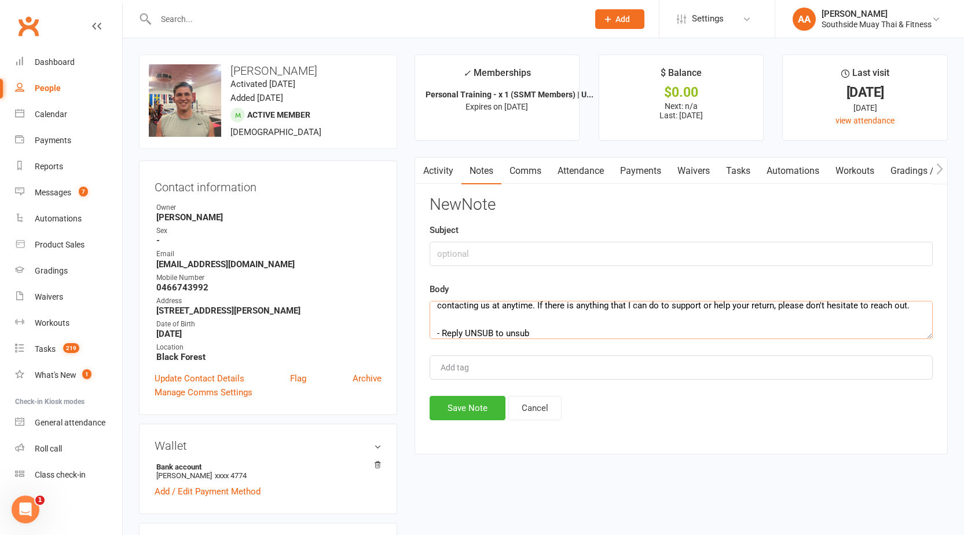
type textarea "Hi Callum Coach Amir here from Southside Muay Thai & Fitness I just wanted to c…"
click at [481, 244] on input "text" at bounding box center [681, 254] width 503 height 24
type input "Ret"
click at [480, 405] on button "Save Note" at bounding box center [468, 408] width 76 height 24
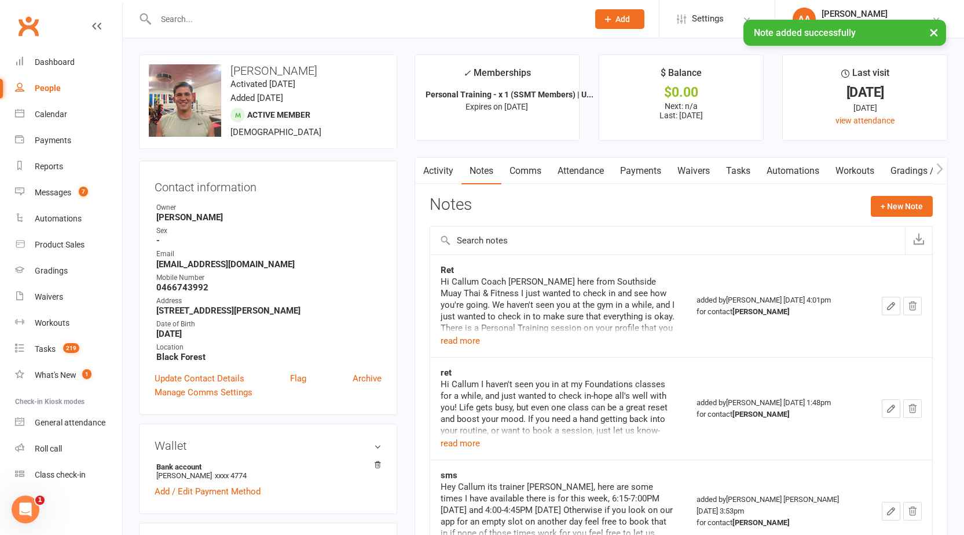
click at [233, 12] on input "text" at bounding box center [366, 19] width 428 height 16
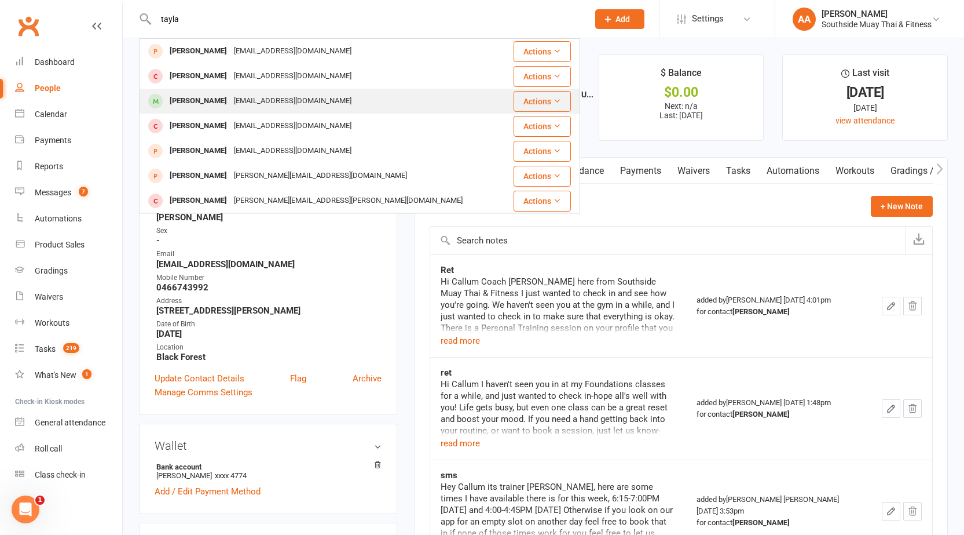
type input "tayla"
click at [231, 108] on div "[EMAIL_ADDRESS][DOMAIN_NAME]" at bounding box center [293, 101] width 125 height 17
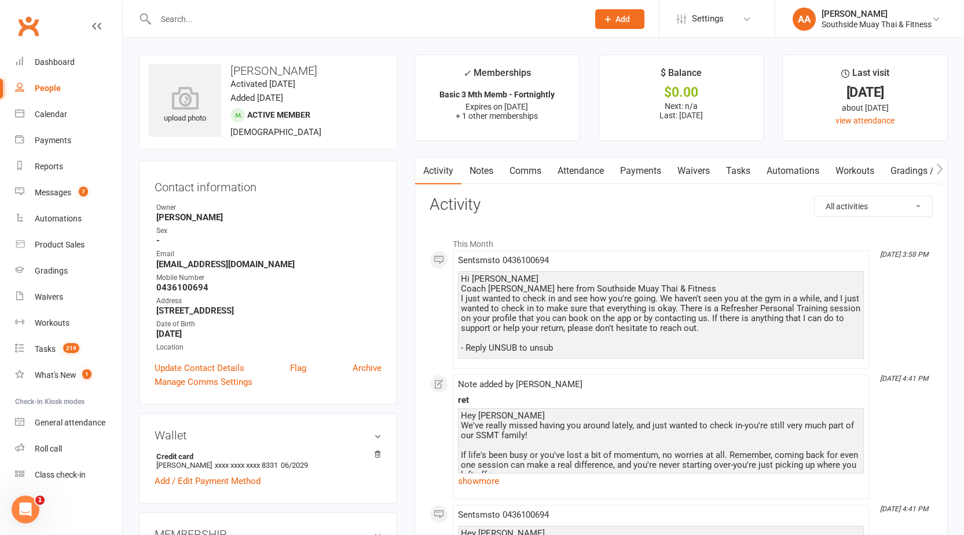
click at [477, 165] on link "Notes" at bounding box center [482, 171] width 40 height 27
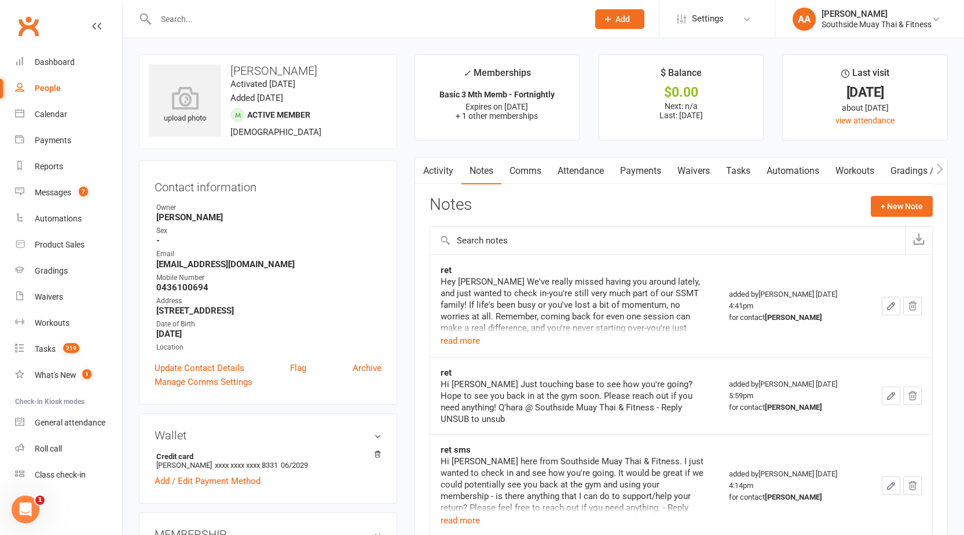
click at [441, 170] on link "Activity" at bounding box center [438, 171] width 46 height 27
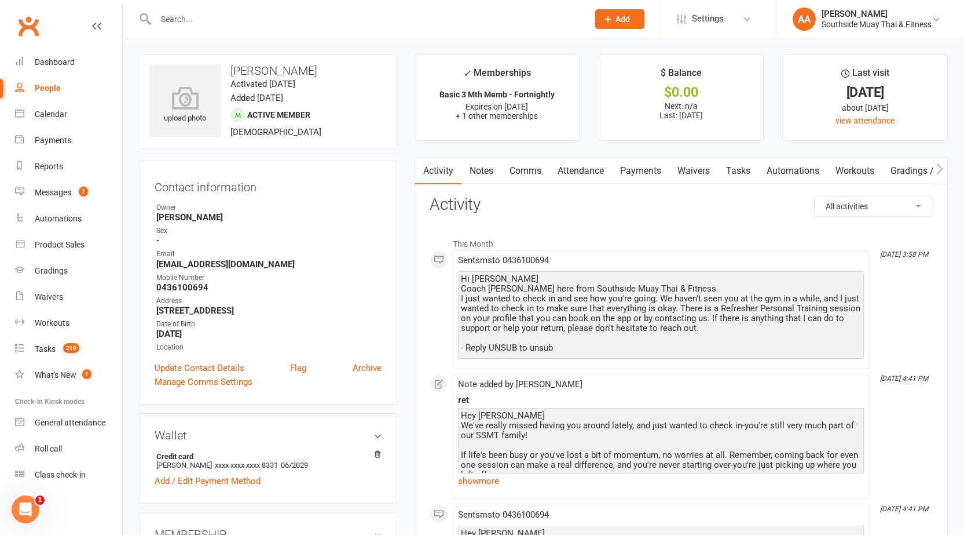
drag, startPoint x: 463, startPoint y: 279, endPoint x: 588, endPoint y: 349, distance: 143.4
click at [588, 349] on div "Hi Tayla Coach Amir here from Southside Muay Thai & Fitness I just wanted to ch…" at bounding box center [661, 313] width 400 height 79
copy div "Hi Tayla Coach Amir here from Southside Muay Thai & Fitness I just wanted to ch…"
click at [490, 166] on link "Notes" at bounding box center [482, 171] width 40 height 27
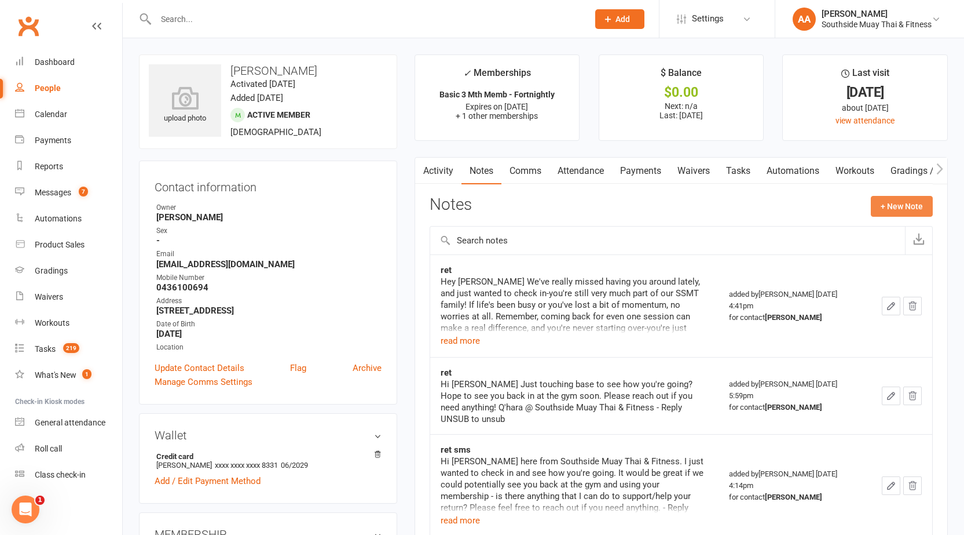
click at [912, 196] on button "+ New Note" at bounding box center [902, 206] width 62 height 21
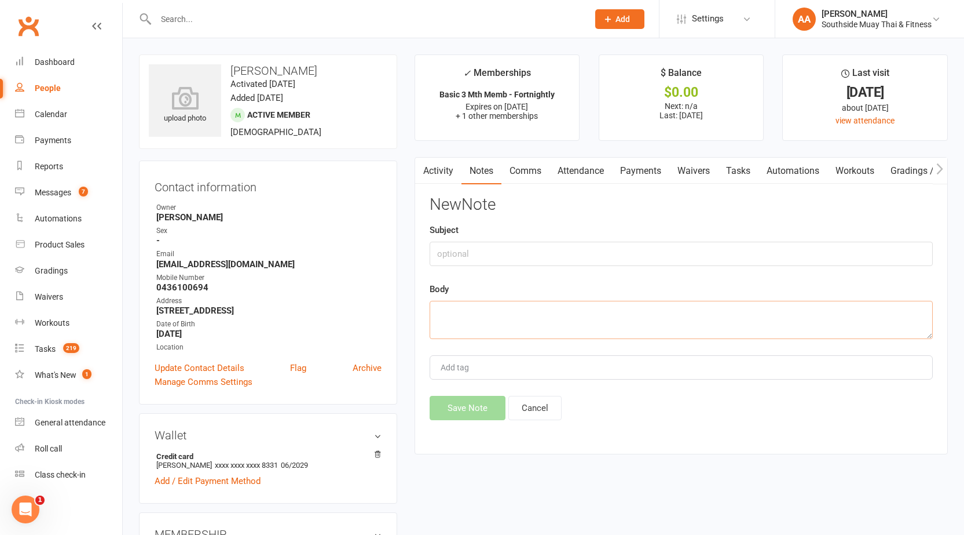
click at [471, 320] on textarea at bounding box center [681, 320] width 503 height 38
paste textarea "Hi Tayla Coach Amir here from Southside Muay Thai & Fitness I just wanted to ch…"
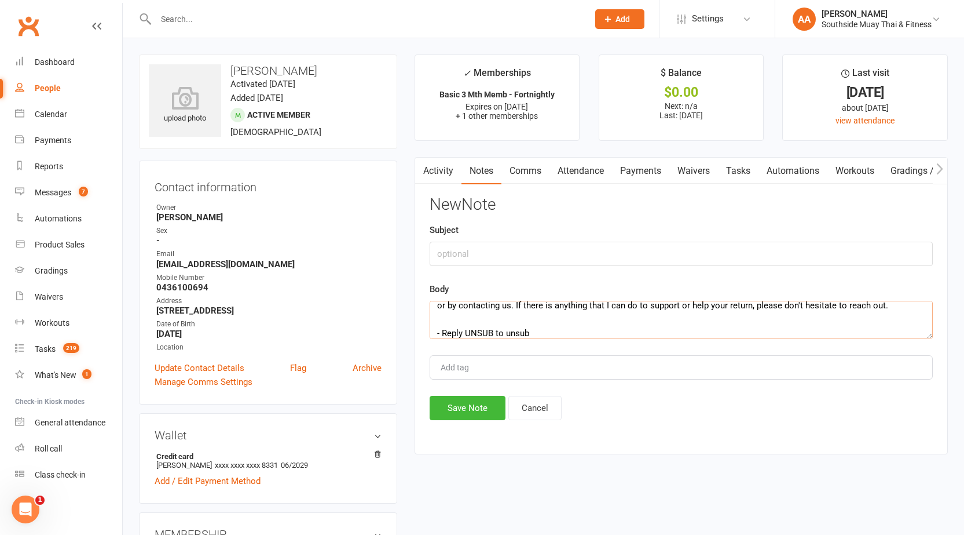
type textarea "Hi Tayla Coach Amir here from Southside Muay Thai & Fitness I just wanted to ch…"
click at [467, 242] on input "text" at bounding box center [681, 254] width 503 height 24
type input "Ret"
click at [483, 408] on button "Save Note" at bounding box center [468, 408] width 76 height 24
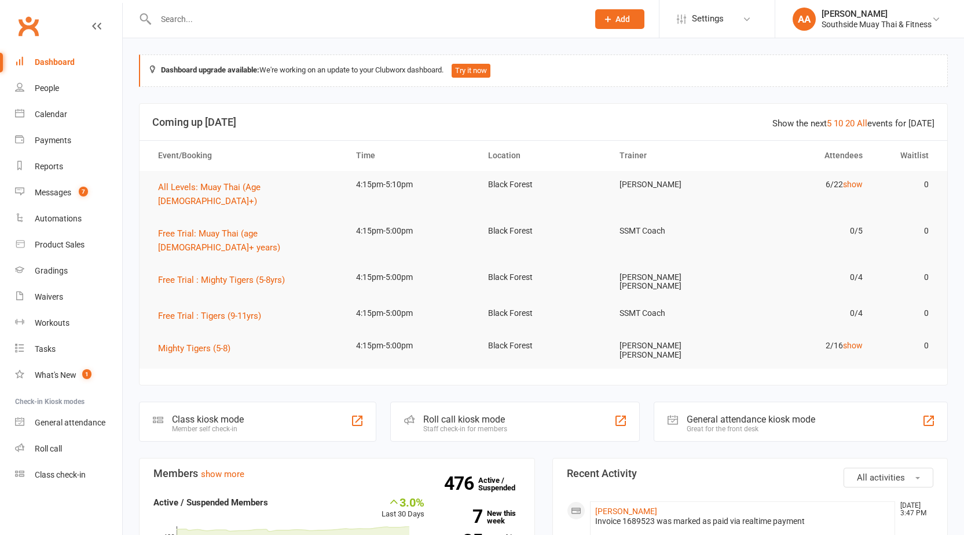
click at [188, 17] on input "text" at bounding box center [366, 19] width 428 height 16
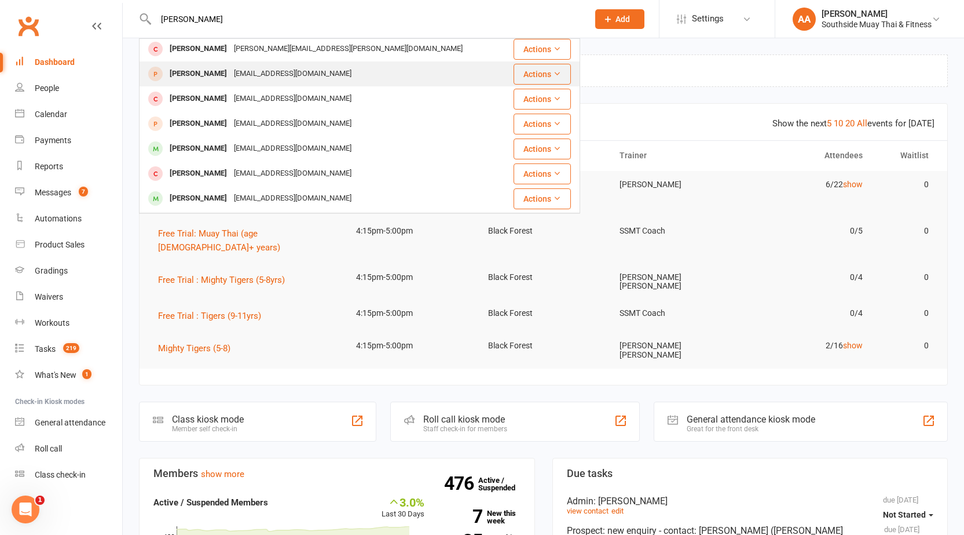
scroll to position [116, 0]
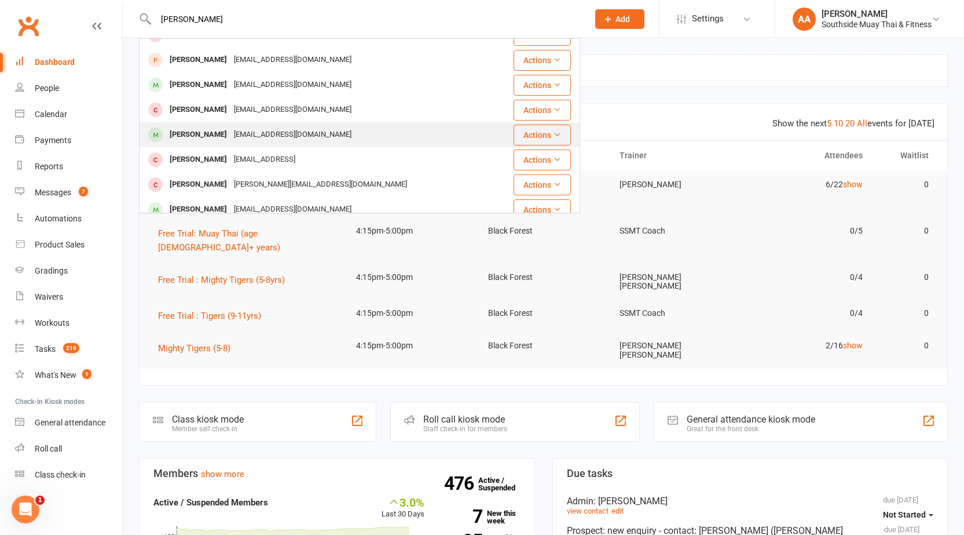
type input "nick"
click at [241, 136] on div "nstraschko@gmail.com" at bounding box center [293, 134] width 125 height 17
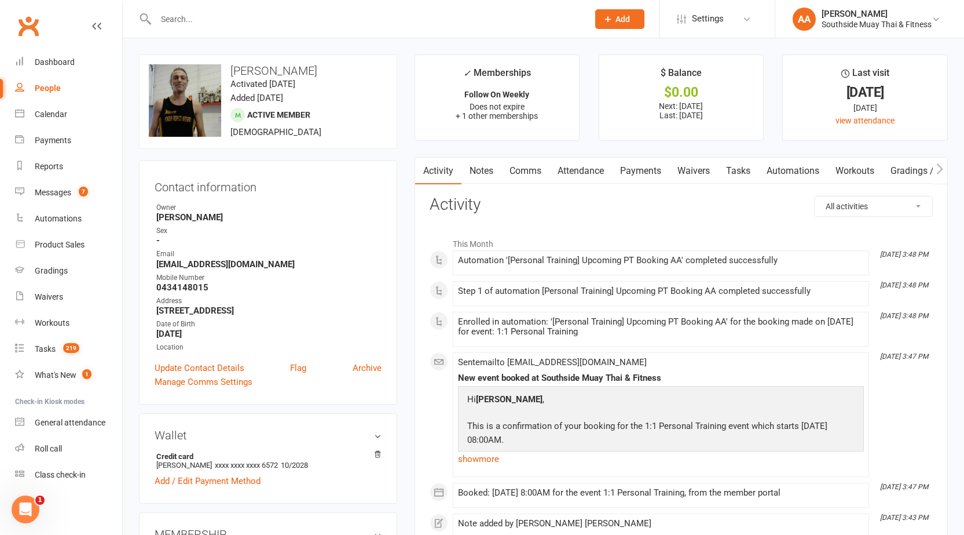
click at [481, 169] on link "Notes" at bounding box center [482, 171] width 40 height 27
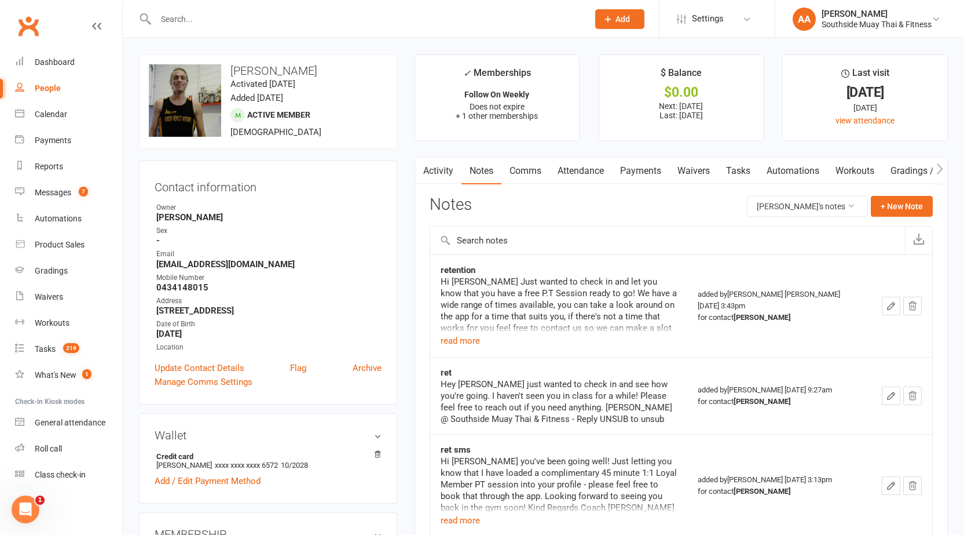
click at [470, 332] on div "Hi Nick Just wanted to check in and let you know that you have a free P.T Sessi…" at bounding box center [559, 305] width 236 height 58
click at [471, 337] on button "read more" at bounding box center [460, 341] width 39 height 14
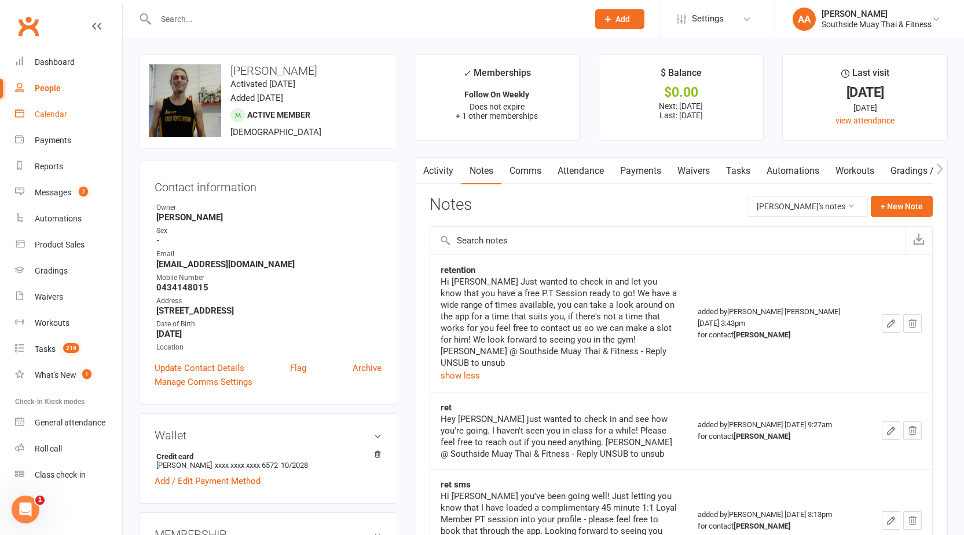
click at [34, 116] on link "Calendar" at bounding box center [68, 114] width 107 height 26
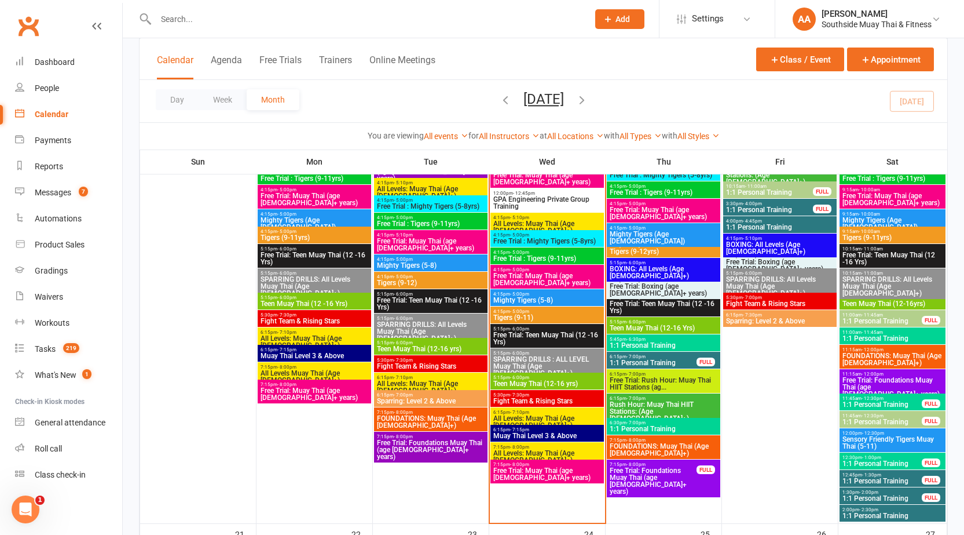
scroll to position [1448, 0]
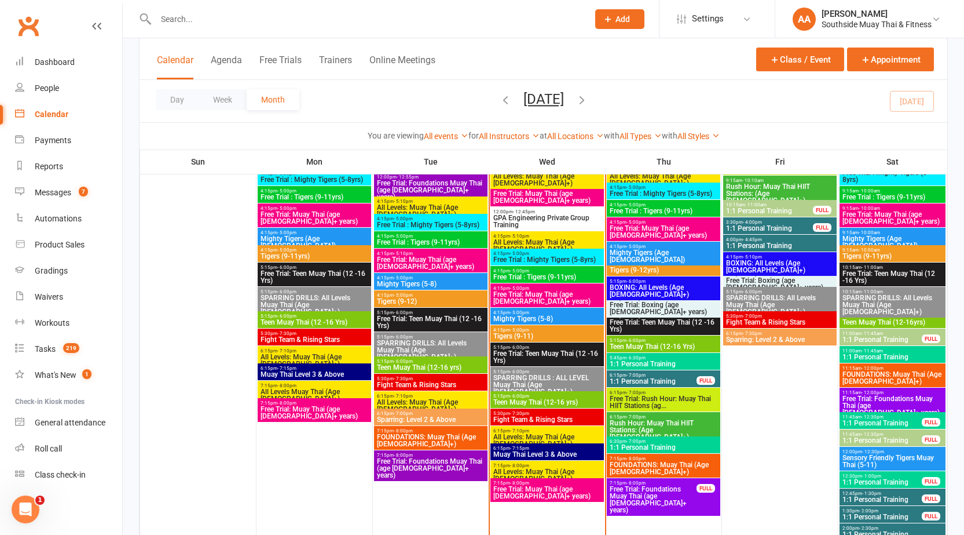
click at [539, 237] on span "4:15pm - 5:10pm" at bounding box center [547, 235] width 109 height 5
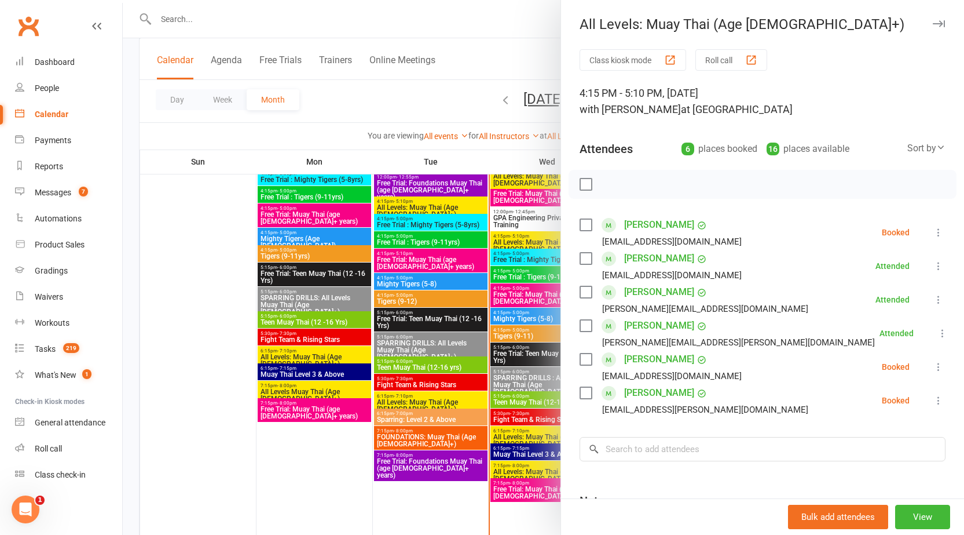
click at [428, 96] on div at bounding box center [544, 267] width 842 height 535
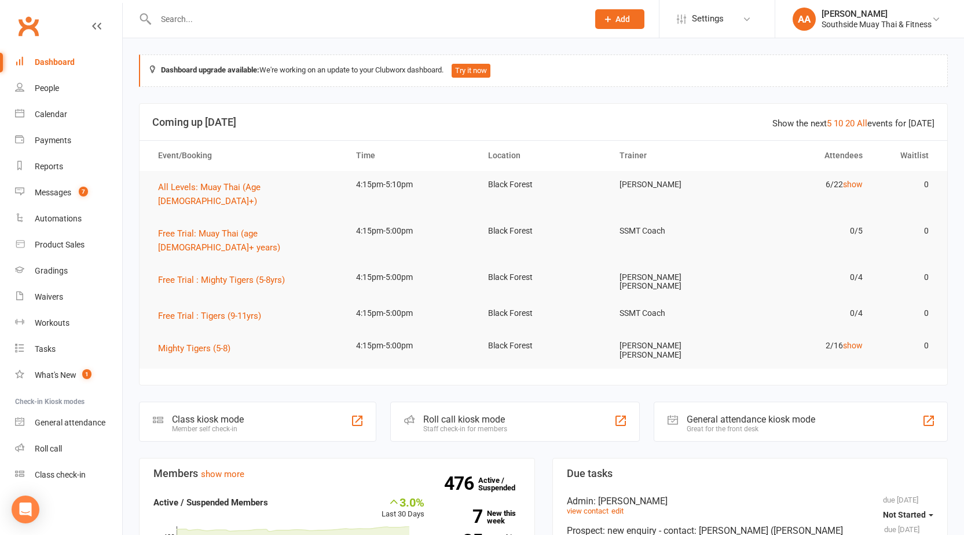
click at [240, 17] on input "text" at bounding box center [366, 19] width 428 height 16
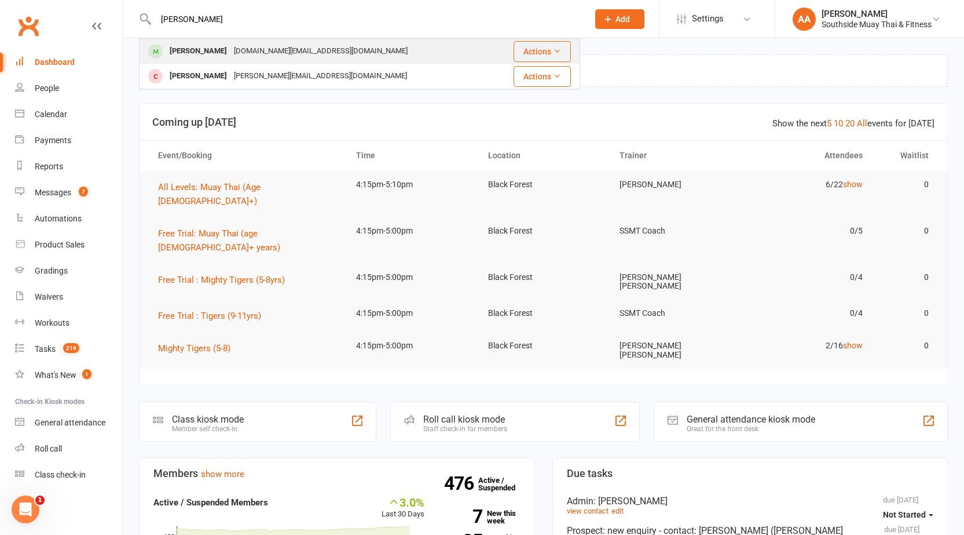
type input "[PERSON_NAME]"
click at [231, 57] on div "[DOMAIN_NAME][EMAIL_ADDRESS][DOMAIN_NAME]" at bounding box center [321, 51] width 181 height 17
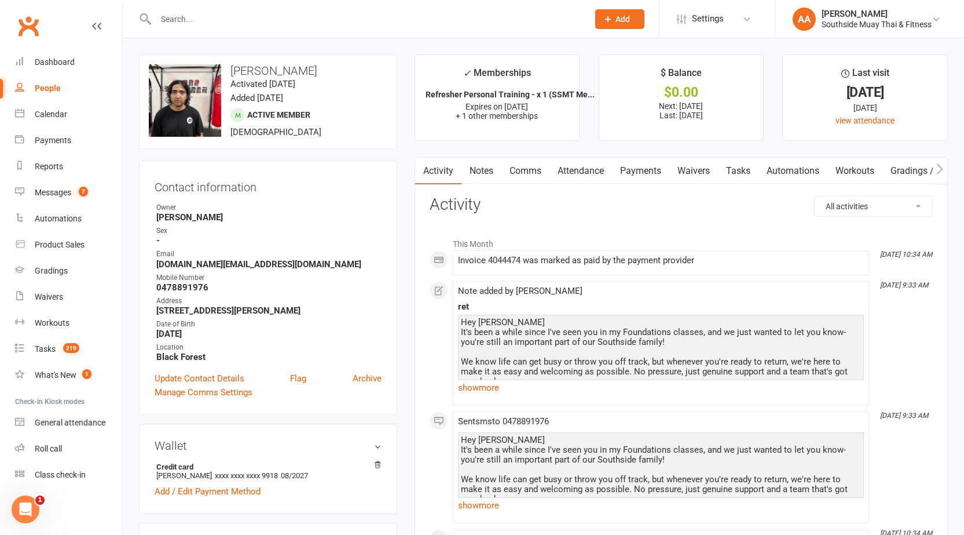
click at [480, 174] on link "Notes" at bounding box center [482, 171] width 40 height 27
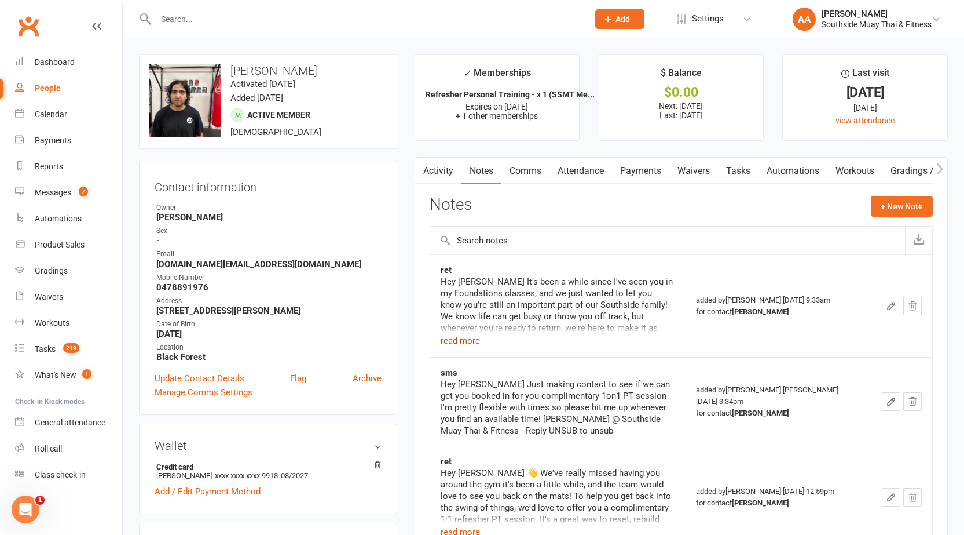
click at [470, 335] on button "read more" at bounding box center [460, 341] width 39 height 14
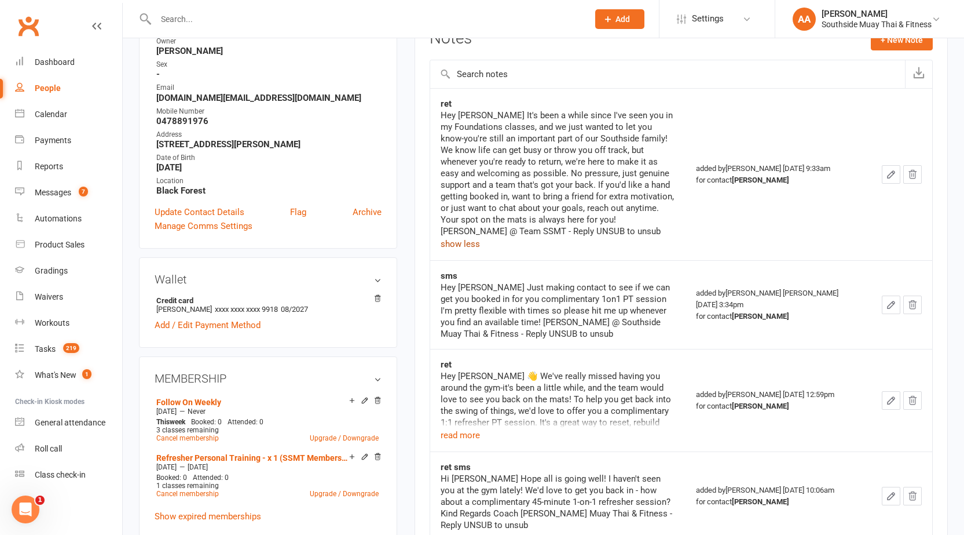
scroll to position [232, 0]
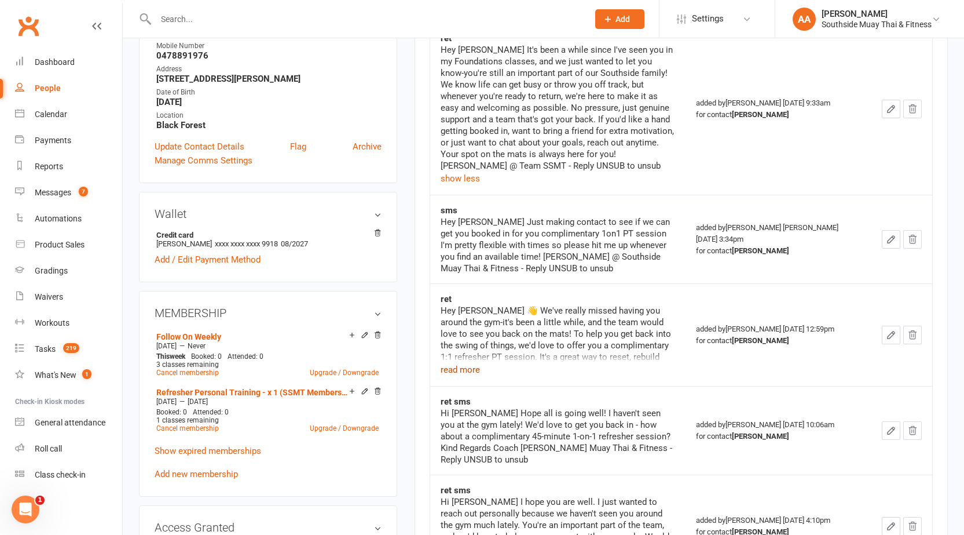
click at [462, 363] on button "read more" at bounding box center [460, 370] width 39 height 14
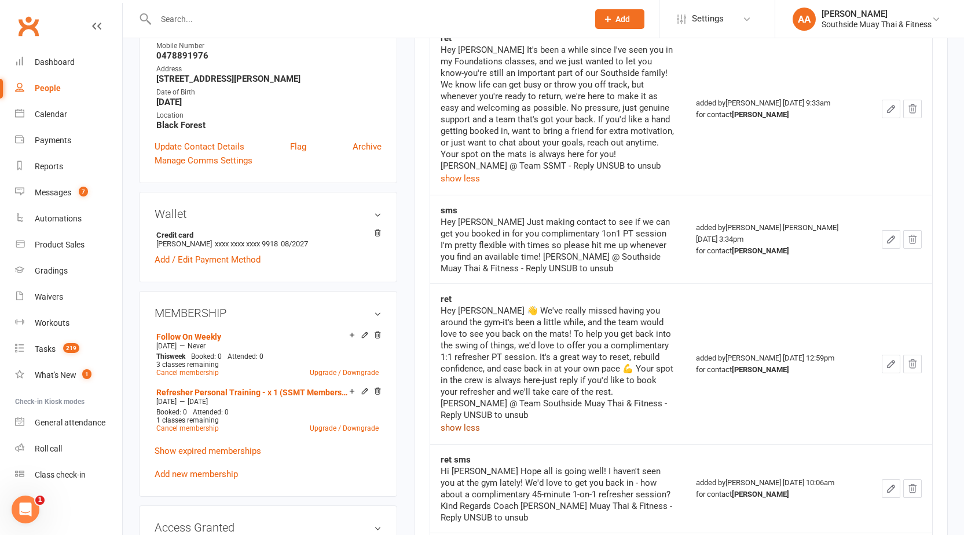
scroll to position [0, 0]
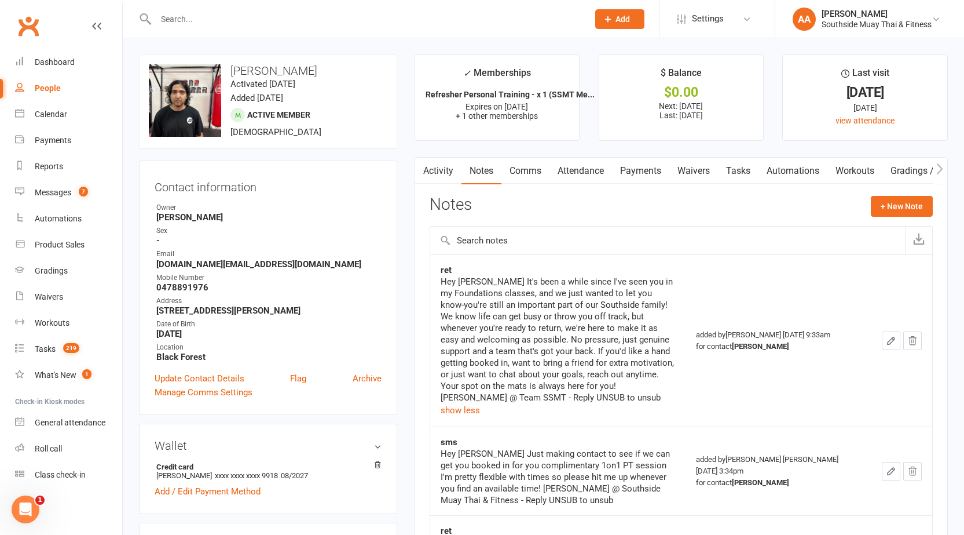
click at [434, 173] on link "Activity" at bounding box center [438, 171] width 46 height 27
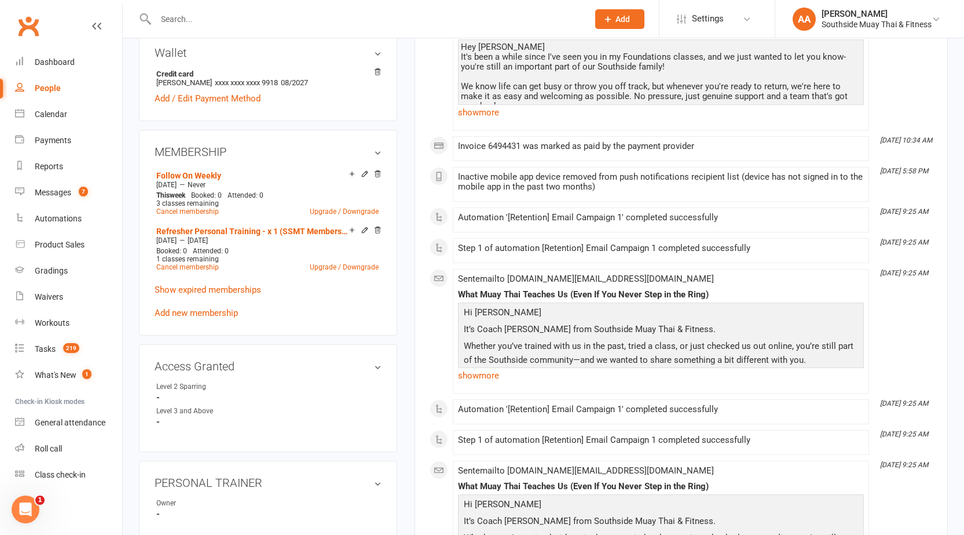
scroll to position [405, 0]
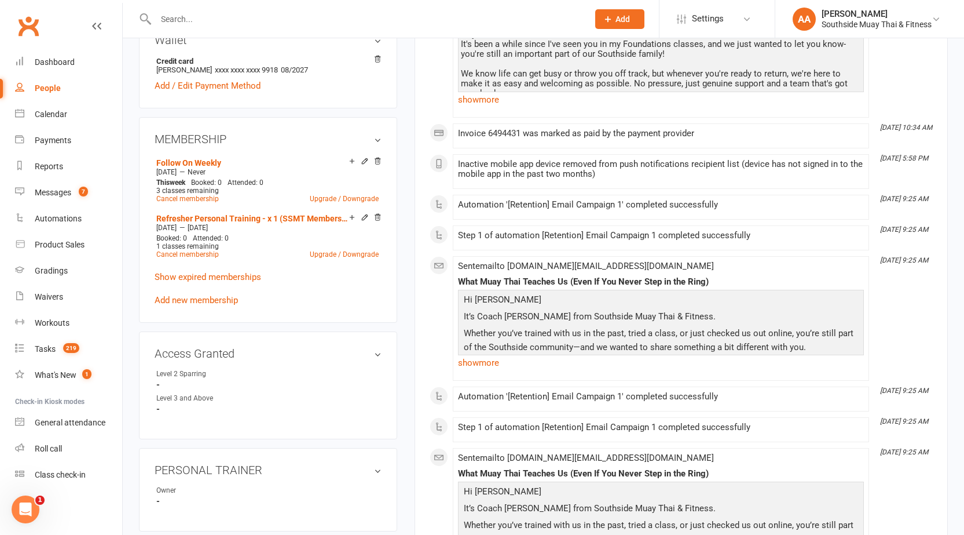
click at [321, 26] on input "text" at bounding box center [366, 19] width 428 height 16
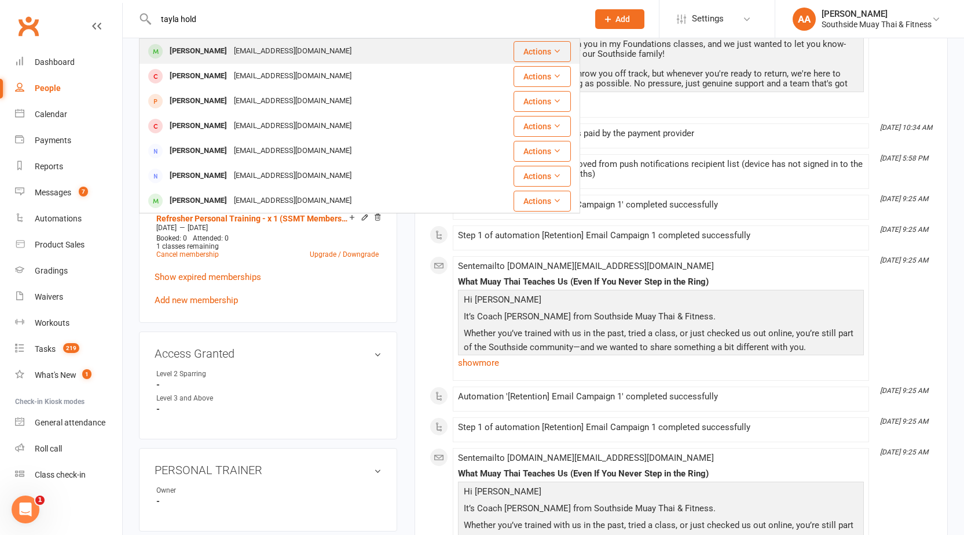
type input "tayla hold"
click at [338, 46] on div "[PERSON_NAME] [EMAIL_ADDRESS][DOMAIN_NAME]" at bounding box center [323, 51] width 366 height 24
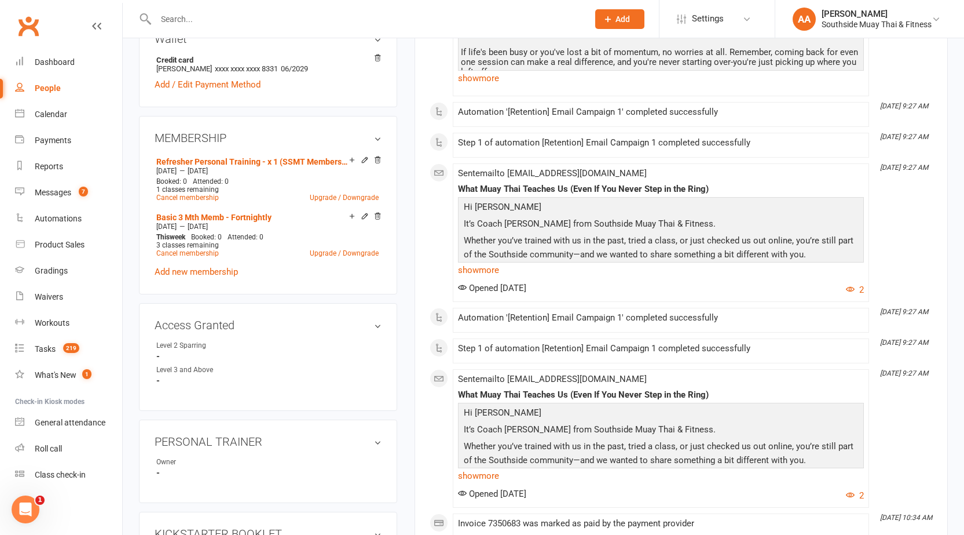
scroll to position [463, 0]
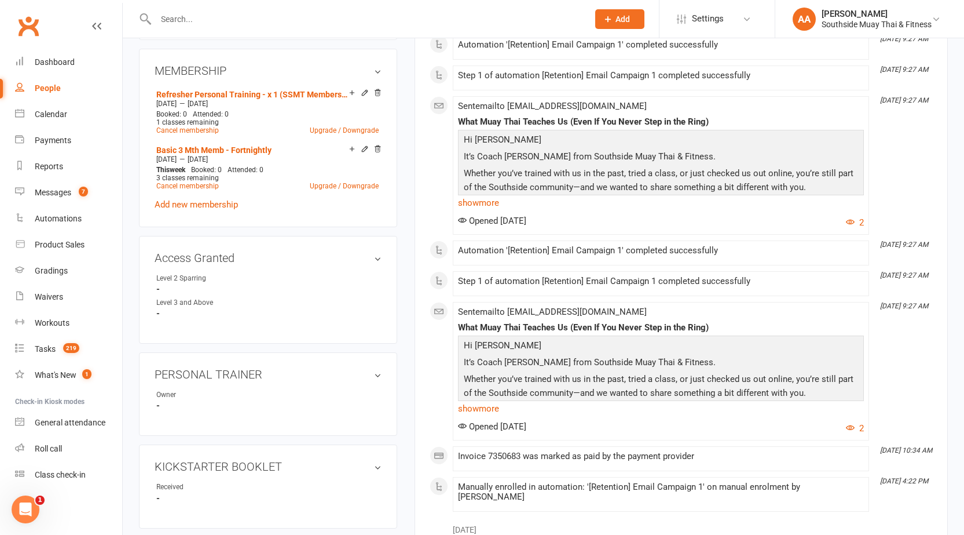
click at [306, 28] on div at bounding box center [359, 19] width 441 height 38
click at [310, 8] on div at bounding box center [359, 19] width 441 height 38
click at [310, 23] on input "text" at bounding box center [366, 19] width 428 height 16
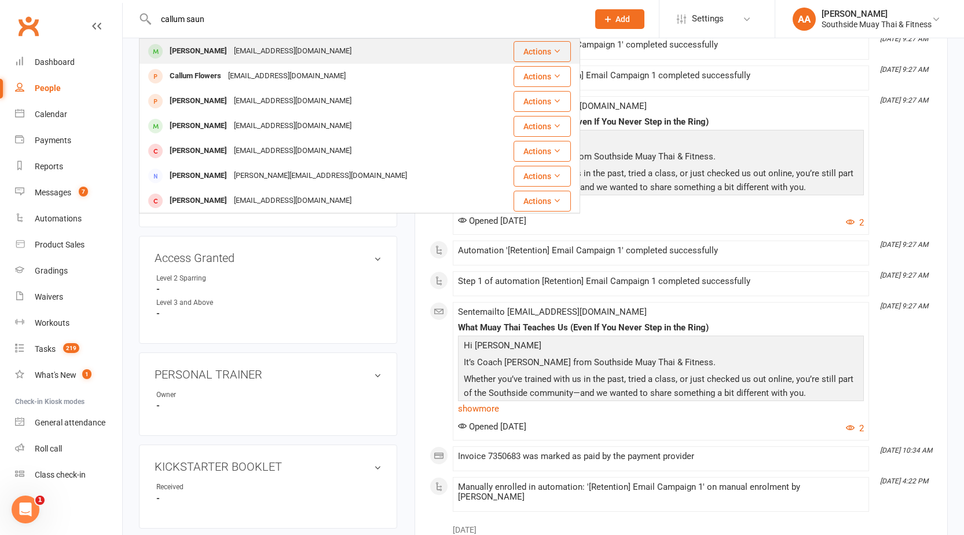
type input "callum saun"
click at [308, 54] on div "[EMAIL_ADDRESS][DOMAIN_NAME]" at bounding box center [293, 51] width 125 height 17
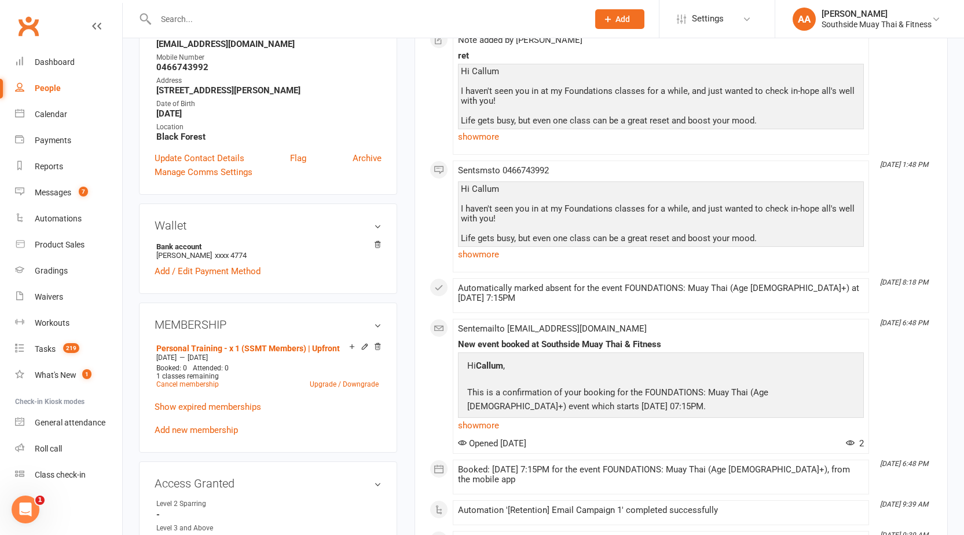
scroll to position [232, 0]
